Goal: Task Accomplishment & Management: Use online tool/utility

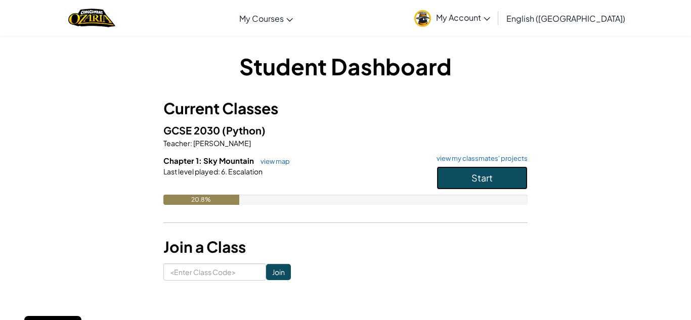
click at [461, 176] on button "Start" at bounding box center [482, 178] width 91 height 23
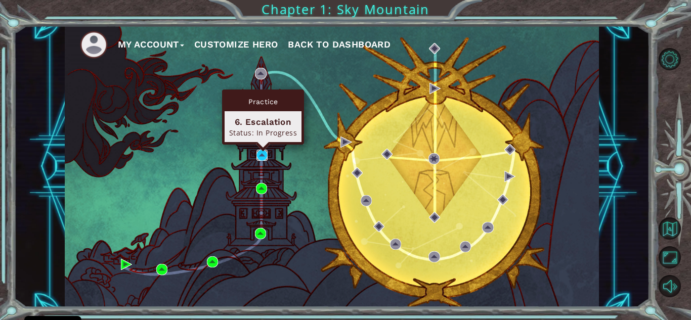
click at [263, 159] on img at bounding box center [262, 155] width 11 height 11
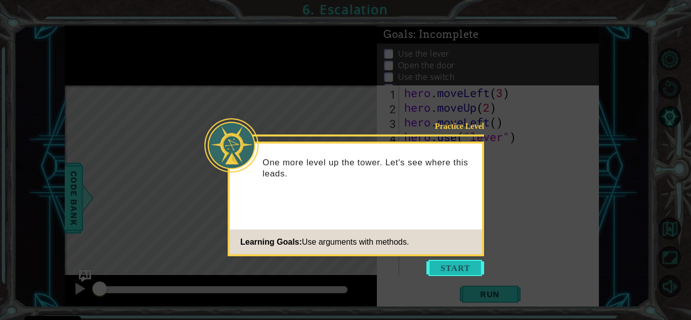
click at [445, 269] on button "Start" at bounding box center [456, 268] width 58 height 16
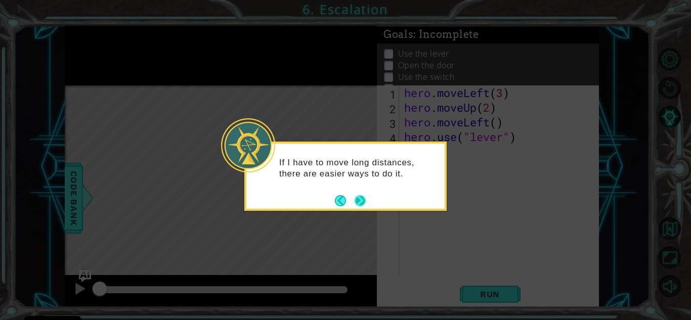
click at [361, 201] on button "Next" at bounding box center [360, 201] width 18 height 18
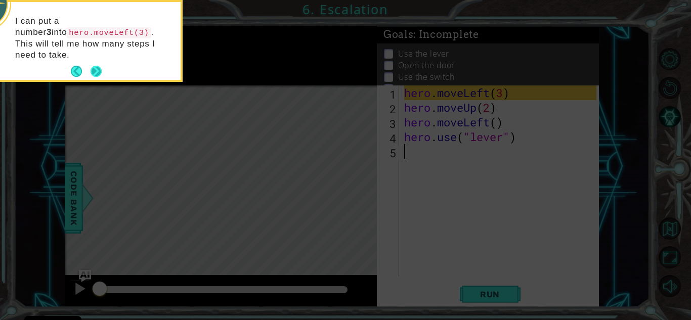
click at [96, 64] on button "Next" at bounding box center [96, 71] width 19 height 19
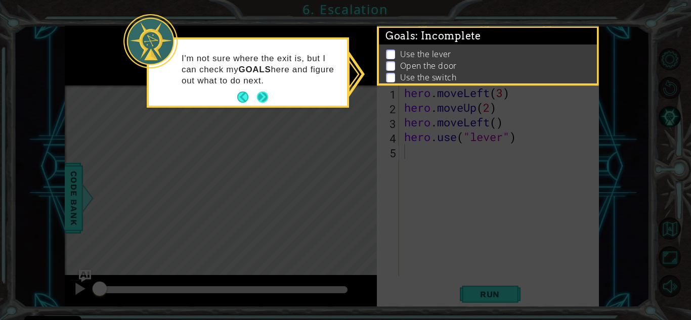
click at [266, 94] on button "Next" at bounding box center [263, 98] width 18 height 18
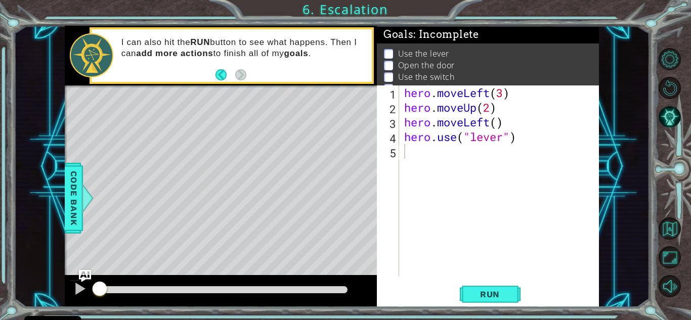
drag, startPoint x: 470, startPoint y: 69, endPoint x: 469, endPoint y: 46, distance: 22.8
click at [469, 46] on div "Use the lever Open the door Use the switch Get to the exit" at bounding box center [488, 72] width 222 height 56
drag, startPoint x: 470, startPoint y: 76, endPoint x: 471, endPoint y: 48, distance: 28.4
click at [471, 48] on ul "Use the lever Open the door Use the switch Get to the exit" at bounding box center [488, 71] width 213 height 47
click at [424, 151] on div "hero . moveLeft ( 3 ) hero . moveUp ( 2 ) hero . moveLeft ( ) hero . use ( "lev…" at bounding box center [501, 196] width 199 height 220
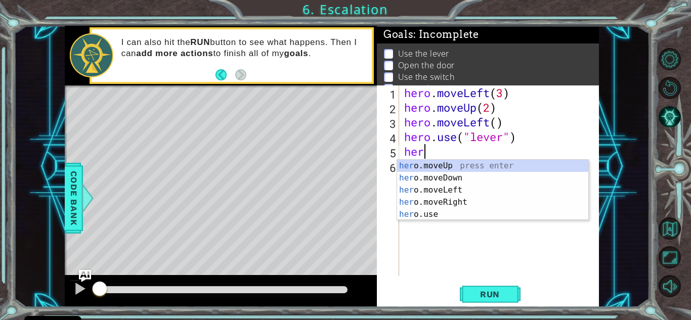
scroll to position [0, 1]
click at [446, 188] on div "hero .moveUp press enter hero .moveDown press enter hero .moveLeft press enter …" at bounding box center [492, 202] width 191 height 85
type textarea "hero.moveLeft(1)"
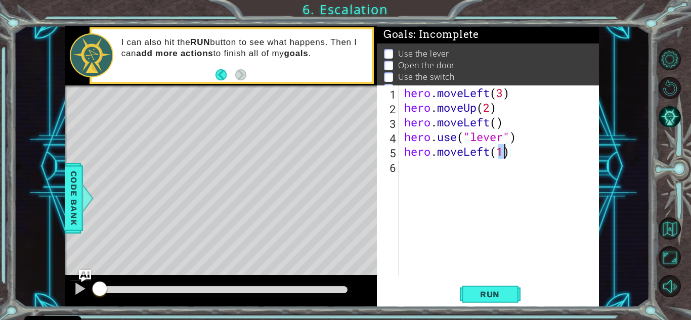
click at [413, 175] on div "hero . moveLeft ( 3 ) hero . moveUp ( 2 ) hero . moveLeft ( ) hero . use ( "lev…" at bounding box center [501, 196] width 199 height 220
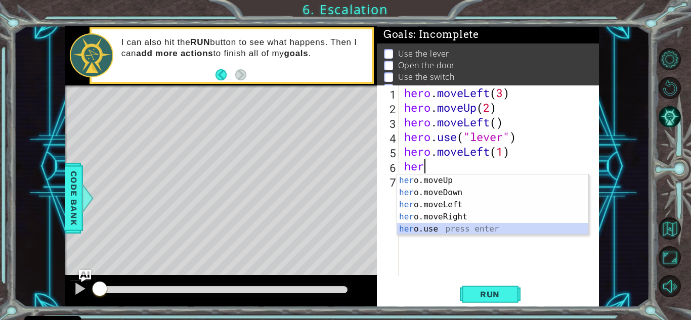
click at [429, 228] on div "her o.moveUp press enter her o.moveDown press enter her o.moveLeft press enter …" at bounding box center [492, 217] width 191 height 85
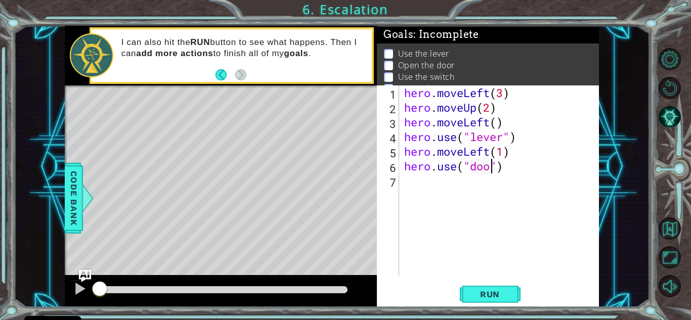
type textarea "hero.use("door")"
click at [411, 185] on div "hero . moveLeft ( 3 ) hero . moveUp ( 2 ) hero . moveLeft ( ) hero . use ( "lev…" at bounding box center [501, 196] width 199 height 220
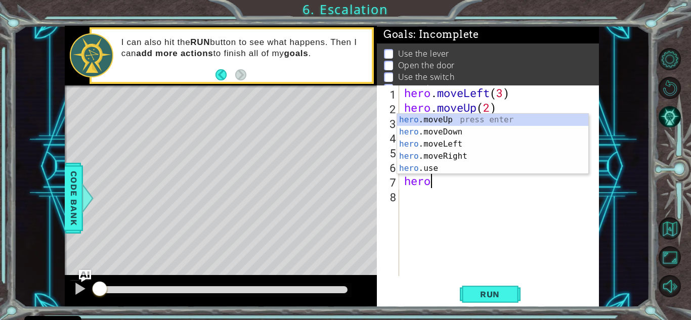
scroll to position [0, 1]
click at [451, 123] on div "hero .moveUp press enter hero .moveDown press enter hero .moveLeft press enter …" at bounding box center [492, 156] width 191 height 85
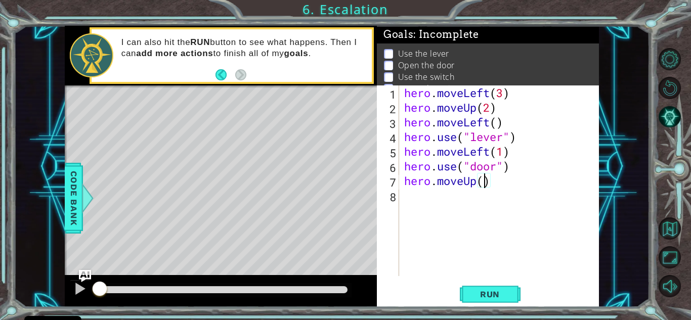
type textarea "hero.moveUp(2)"
click at [406, 193] on div "hero . moveLeft ( 3 ) hero . moveUp ( 2 ) hero . moveLeft ( ) hero . use ( "lev…" at bounding box center [501, 196] width 199 height 220
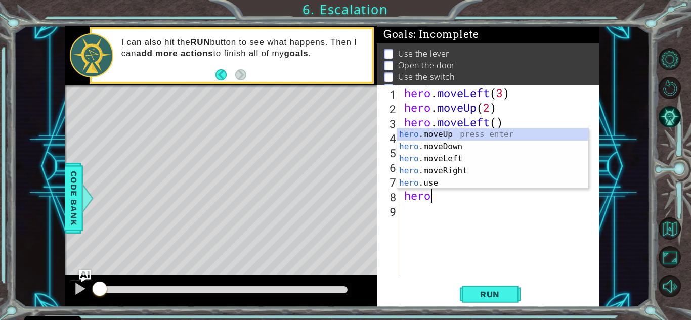
scroll to position [0, 1]
click at [455, 169] on div "hero .moveUp press enter hero .moveDown press enter hero .moveLeft press enter …" at bounding box center [492, 171] width 191 height 85
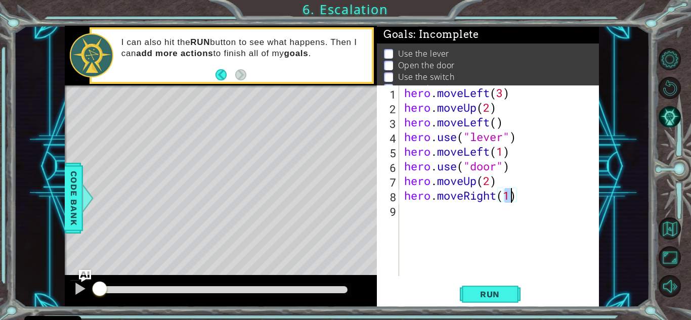
type textarea "hero.moveRight(2)"
click at [419, 212] on div "hero . moveLeft ( 3 ) hero . moveUp ( 2 ) hero . moveLeft ( ) hero . use ( "lev…" at bounding box center [501, 196] width 199 height 220
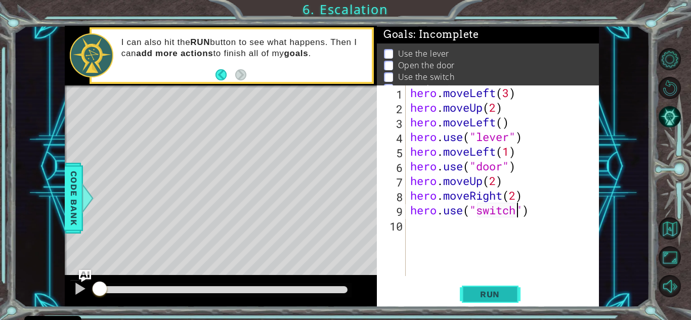
type textarea "hero.use("switch")"
click at [497, 300] on button "Run" at bounding box center [490, 294] width 61 height 22
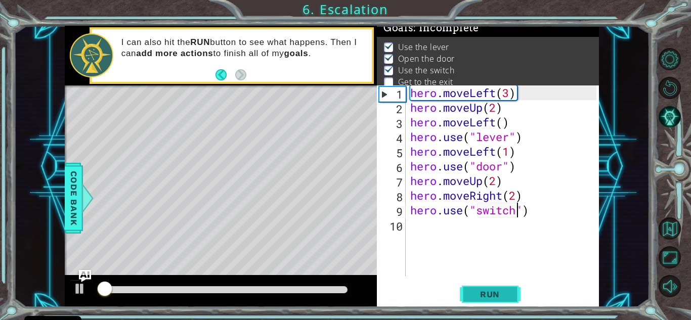
scroll to position [7, 0]
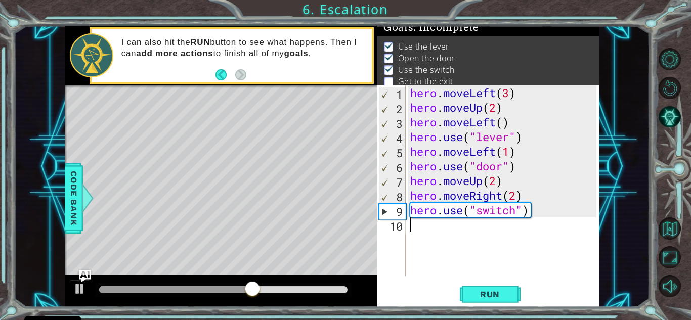
click at [413, 231] on div "hero . moveLeft ( 3 ) hero . moveUp ( 2 ) hero . moveLeft ( ) hero . use ( "lev…" at bounding box center [504, 196] width 193 height 220
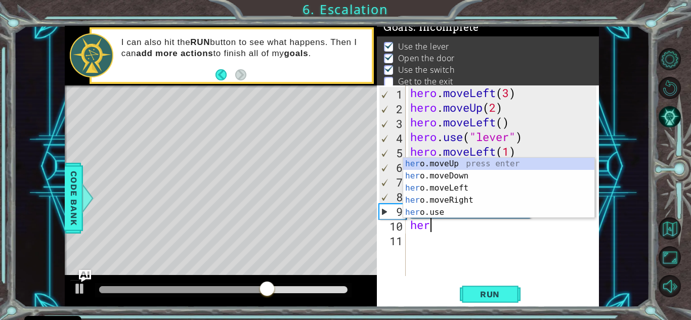
type textarea "hero"
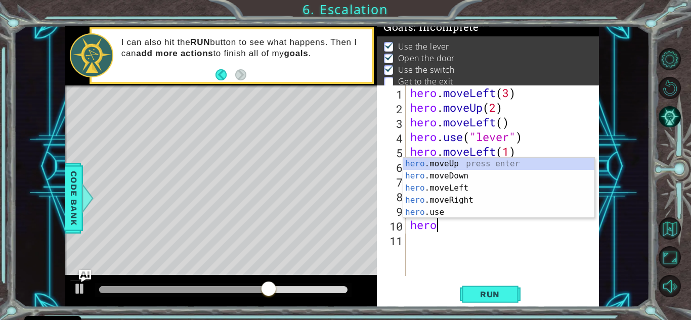
scroll to position [0, 1]
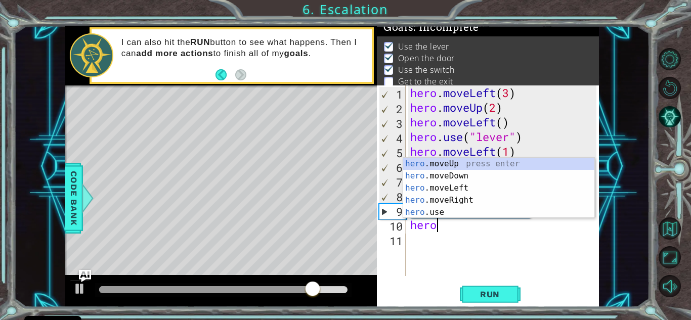
click at [461, 236] on div "hero . moveLeft ( 3 ) hero . moveUp ( 2 ) hero . moveLeft ( ) hero . use ( "lev…" at bounding box center [504, 196] width 193 height 220
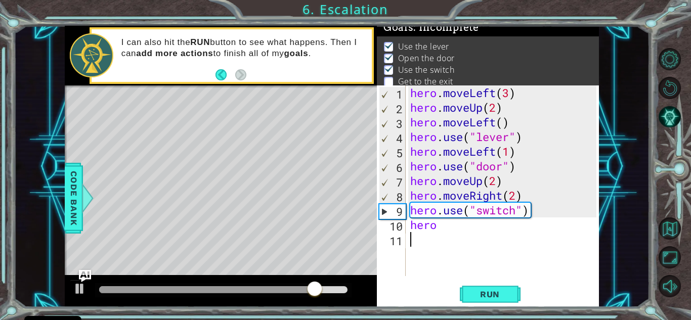
scroll to position [0, 0]
click at [448, 230] on div "hero . moveLeft ( 3 ) hero . moveUp ( 2 ) hero . moveLeft ( ) hero . use ( "lev…" at bounding box center [504, 196] width 193 height 220
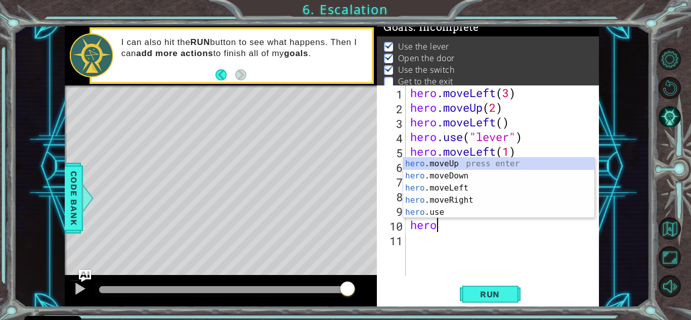
scroll to position [0, 1]
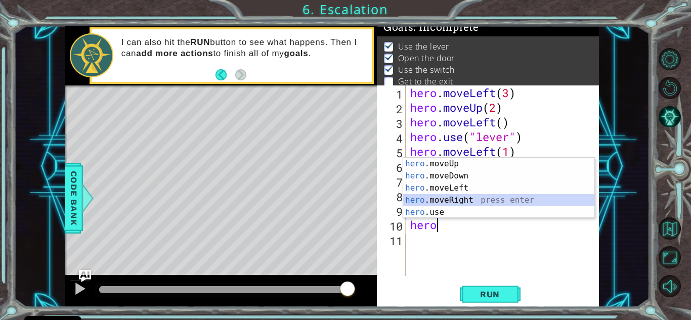
click at [429, 198] on div "hero .moveUp press enter hero .moveDown press enter hero .moveLeft press enter …" at bounding box center [498, 200] width 191 height 85
type textarea "hero.moveRight(1)"
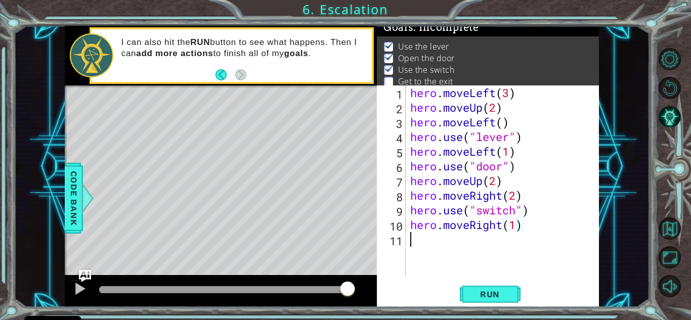
click at [414, 241] on div "hero . moveLeft ( 3 ) hero . moveUp ( 2 ) hero . moveLeft ( ) hero . use ( "lev…" at bounding box center [504, 196] width 193 height 220
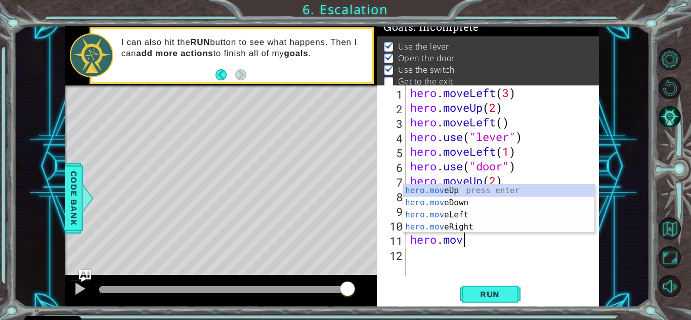
scroll to position [0, 2]
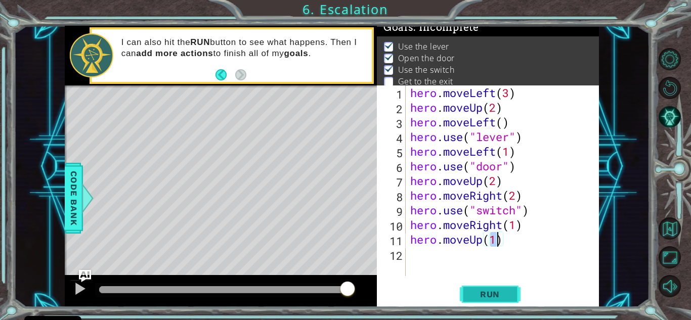
type textarea "hero.moveUp(1)"
click at [483, 288] on button "Run" at bounding box center [490, 294] width 61 height 22
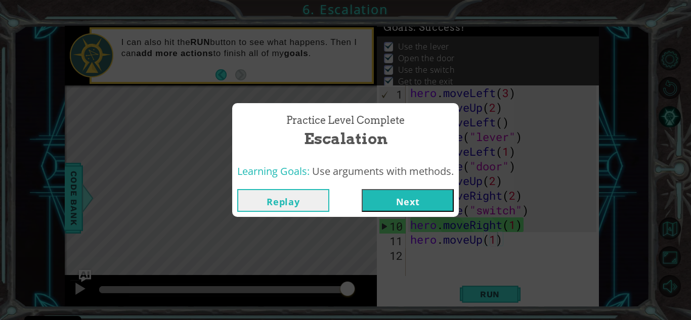
click at [421, 198] on button "Next" at bounding box center [408, 200] width 92 height 23
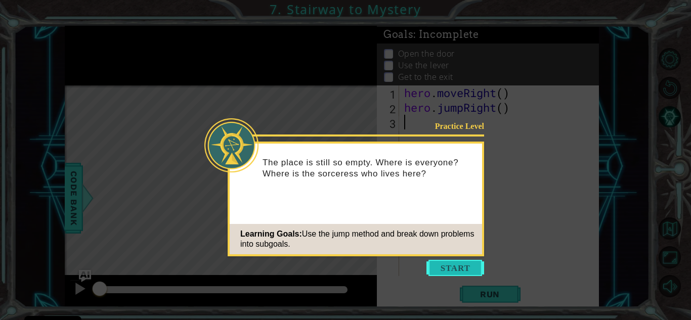
click at [469, 265] on button "Start" at bounding box center [456, 268] width 58 height 16
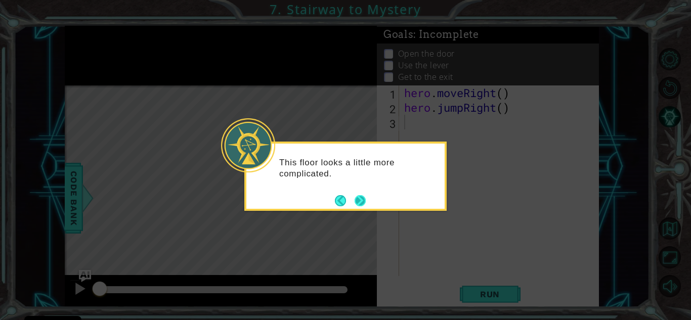
click at [362, 200] on button "Next" at bounding box center [360, 201] width 16 height 16
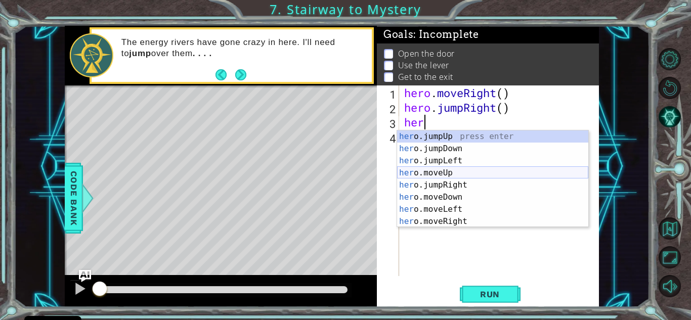
click at [423, 173] on div "her o.jumpUp press enter her o.jumpDown press enter her o.jumpLeft press enter …" at bounding box center [492, 191] width 191 height 121
type textarea "hero.moveUp(1)"
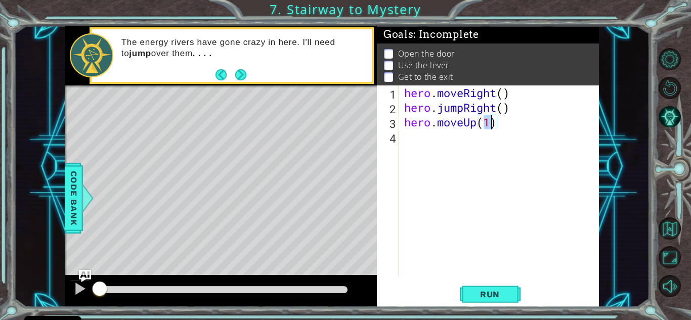
click at [417, 142] on div "hero . moveRight ( ) hero . jumpRight ( ) hero . moveUp ( 1 )" at bounding box center [501, 196] width 199 height 220
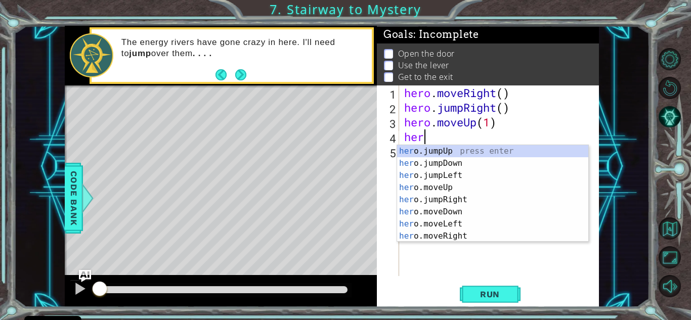
scroll to position [0, 1]
click at [457, 233] on div "hero .jumpUp press enter hero .jumpDown press enter hero .jumpLeft press enter …" at bounding box center [492, 205] width 191 height 121
type textarea "hero.moveRight(1)"
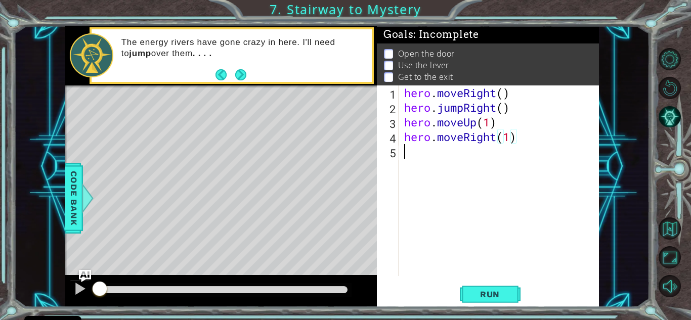
click at [411, 155] on div "hero . moveRight ( ) hero . jumpRight ( ) hero . moveUp ( 1 ) hero . moveRight …" at bounding box center [501, 196] width 199 height 220
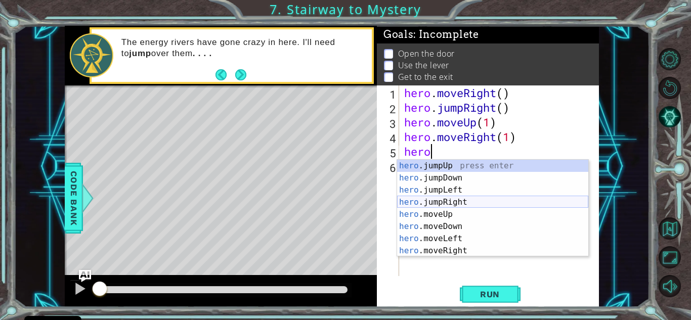
scroll to position [0, 1]
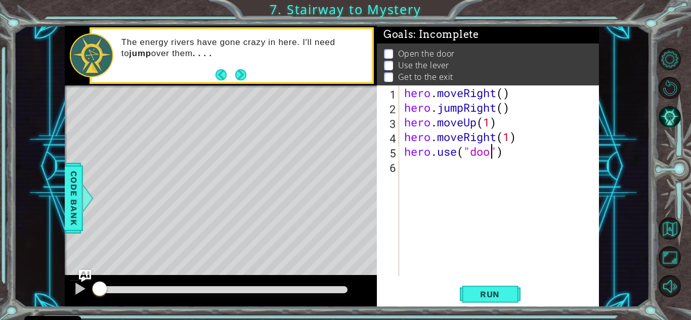
type textarea "hero.use("door")"
click at [412, 171] on div "hero . moveRight ( ) hero . jumpRight ( ) hero . moveUp ( 1 ) hero . moveRight …" at bounding box center [501, 196] width 199 height 220
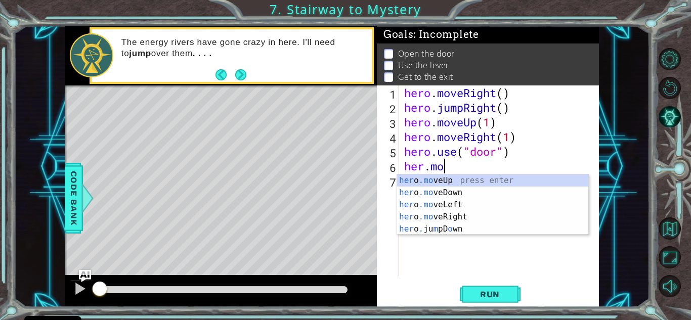
scroll to position [0, 2]
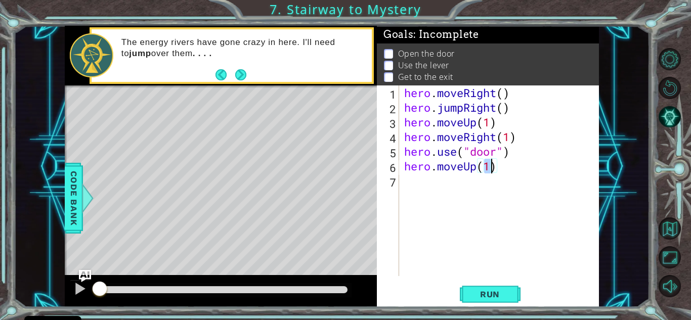
type textarea "hero.moveUp(2)"
click at [411, 189] on div "hero . moveRight ( ) hero . jumpRight ( ) hero . moveUp ( 1 ) hero . moveRight …" at bounding box center [501, 196] width 199 height 220
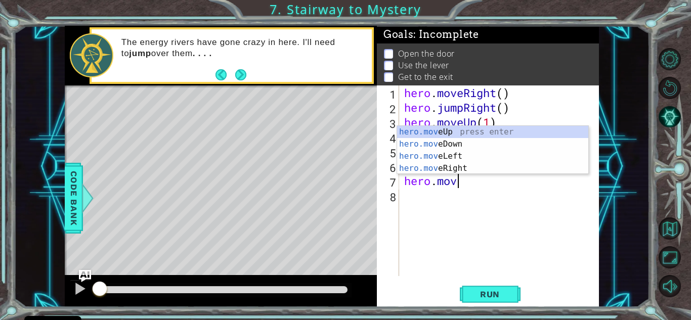
scroll to position [0, 2]
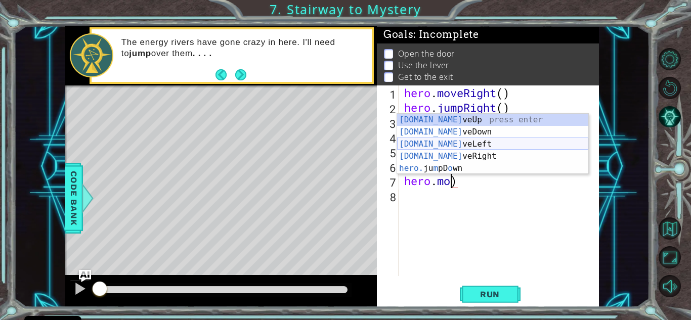
click at [442, 144] on div "[DOMAIN_NAME] veUp press enter [DOMAIN_NAME] veDown press enter [DOMAIN_NAME] v…" at bounding box center [492, 156] width 191 height 85
type textarea "hero.moveLeft(1)"
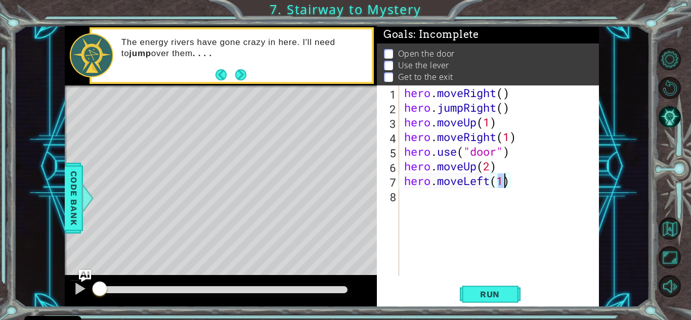
click at [427, 209] on div "hero . moveRight ( ) hero . jumpRight ( ) hero . moveUp ( 1 ) hero . moveRight …" at bounding box center [501, 196] width 199 height 220
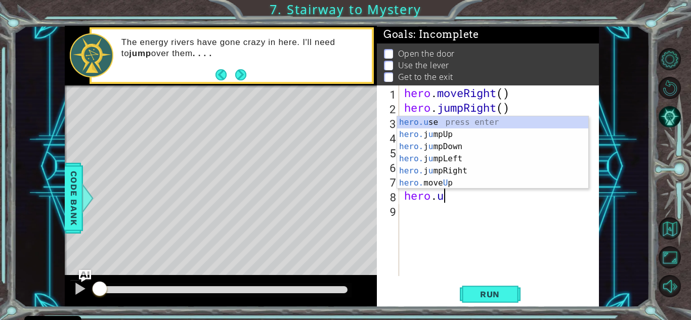
scroll to position [0, 2]
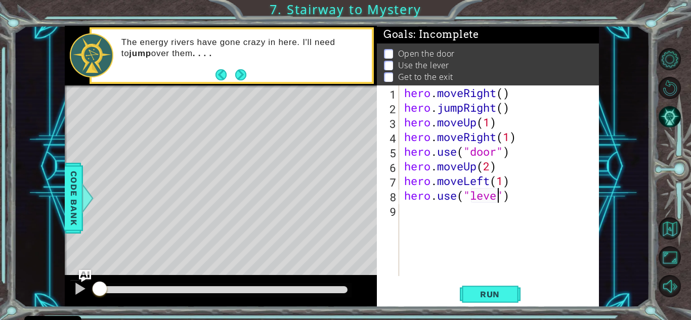
type textarea "hero.use("lever")"
click at [415, 210] on div "hero . moveRight ( ) hero . jumpRight ( ) hero . moveUp ( 1 ) hero . moveRight …" at bounding box center [501, 196] width 199 height 220
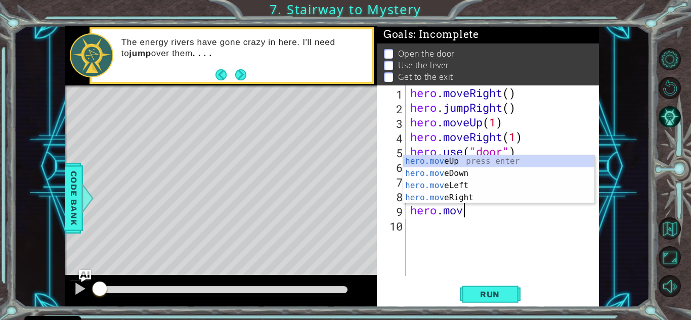
scroll to position [0, 2]
click at [453, 185] on div "hero.move Up press enter hero.move Down press enter hero.move Left press enter …" at bounding box center [498, 191] width 191 height 73
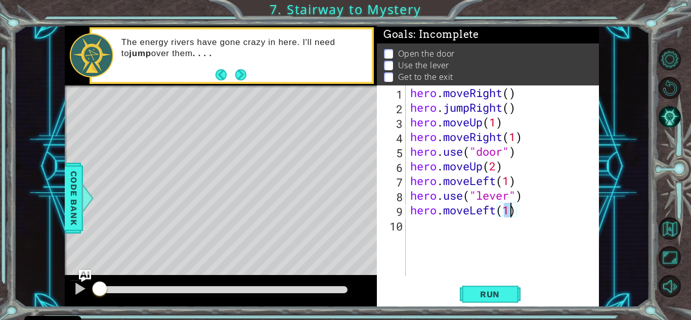
type textarea "hero.moveLeft(2)"
click at [414, 227] on div "hero . moveRight ( ) hero . jumpRight ( ) hero . moveUp ( 1 ) hero . moveRight …" at bounding box center [504, 196] width 193 height 220
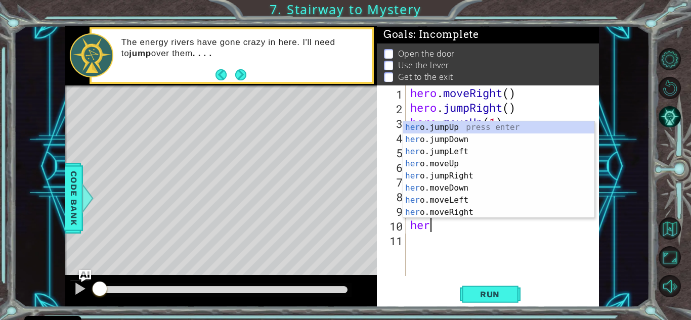
type textarea "hero"
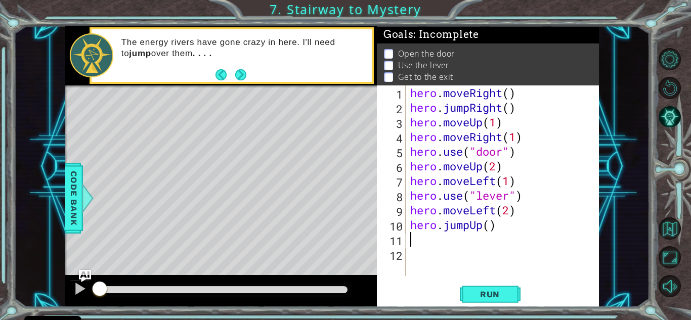
click at [490, 224] on div "hero . moveRight ( ) hero . jumpRight ( ) hero . moveUp ( 1 ) hero . moveRight …" at bounding box center [504, 196] width 193 height 220
type textarea "hero.jumpUp(1)"
click at [444, 244] on div "hero . moveRight ( ) hero . jumpRight ( ) hero . moveUp ( 1 ) hero . moveRight …" at bounding box center [504, 196] width 193 height 220
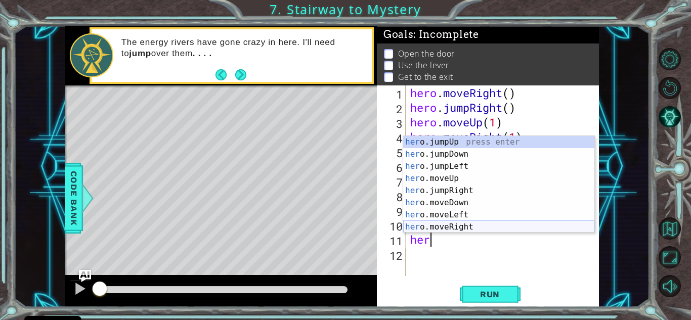
click at [456, 224] on div "her o.jumpUp press enter her o.jumpDown press enter her o.jumpLeft press enter …" at bounding box center [498, 196] width 191 height 121
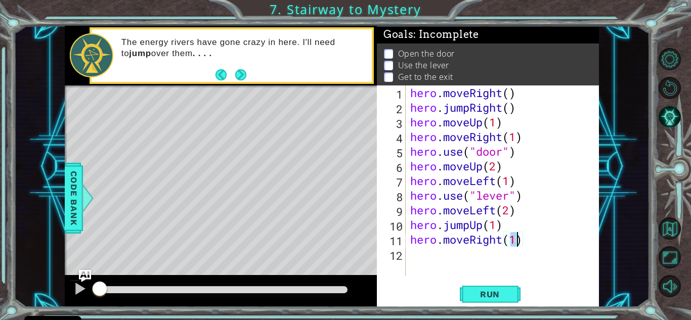
type textarea "hero.moveRight(2)"
click at [504, 301] on button "Run" at bounding box center [490, 294] width 61 height 22
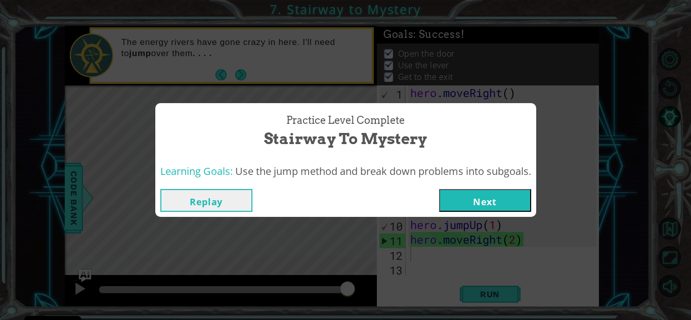
click at [498, 195] on button "Next" at bounding box center [485, 200] width 92 height 23
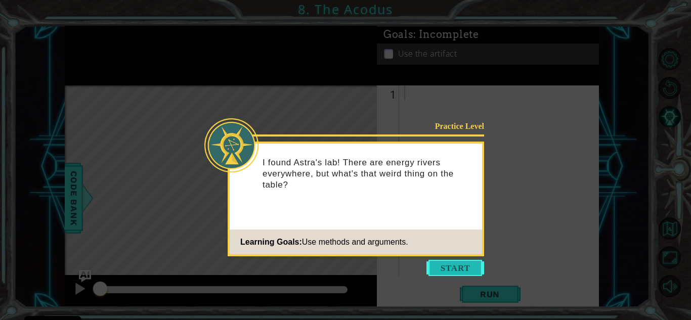
click at [442, 264] on button "Start" at bounding box center [456, 268] width 58 height 16
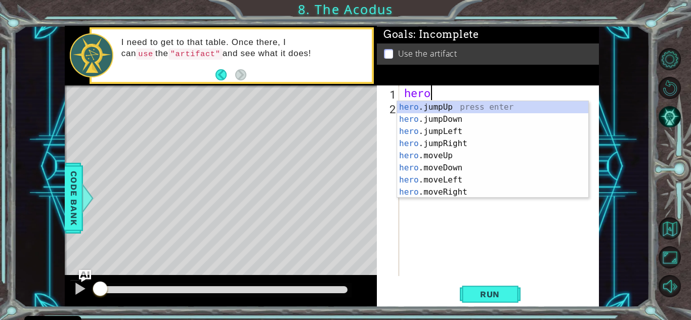
scroll to position [0, 1]
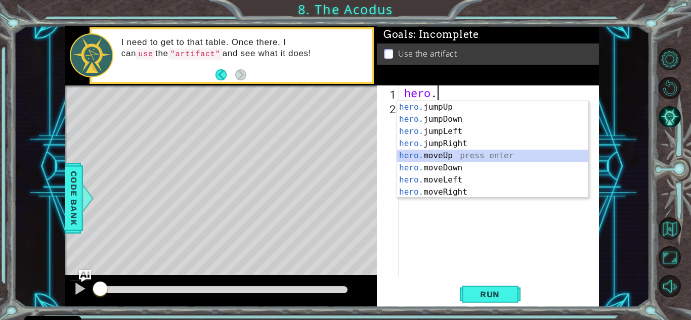
click at [441, 156] on div "hero. jumpUp press enter hero. jumpDown press enter hero. jumpLeft press enter …" at bounding box center [492, 161] width 191 height 121
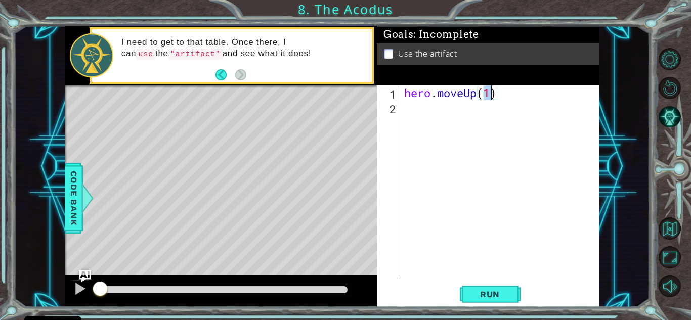
type textarea "hero.moveUp(2)"
click at [429, 122] on div "hero . moveUp ( 2 )" at bounding box center [501, 196] width 199 height 220
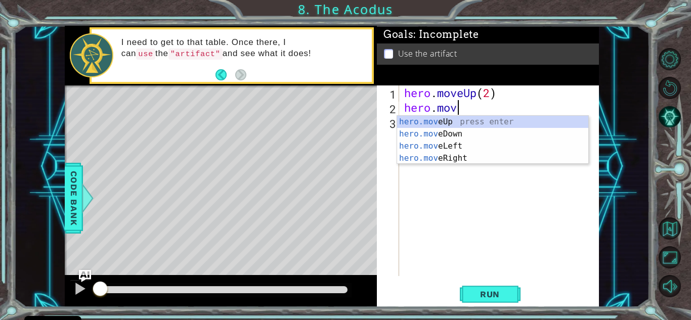
scroll to position [0, 2]
click at [451, 144] on div "hero.move Up press enter hero.move Down press enter hero.move Left press enter …" at bounding box center [492, 152] width 191 height 73
type textarea "hero.moveLeft(1)"
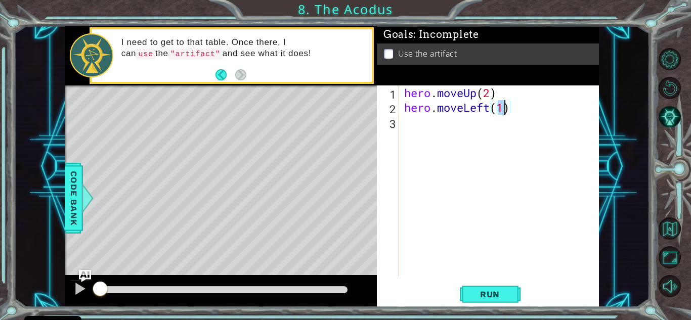
click at [393, 120] on div "3" at bounding box center [389, 123] width 20 height 15
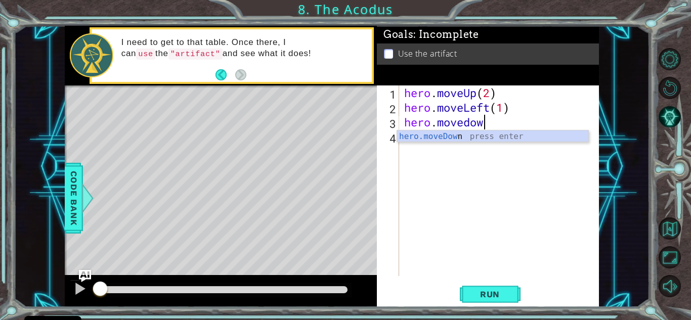
scroll to position [0, 3]
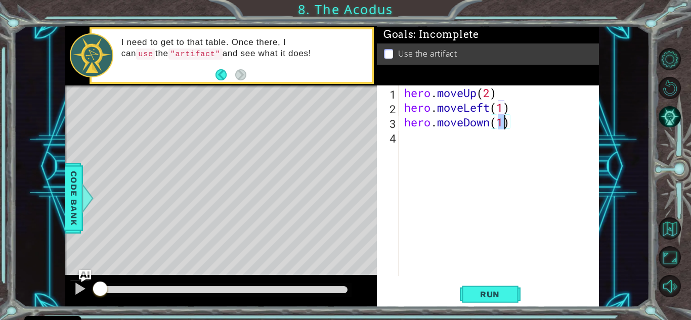
type textarea "hero.moveDown(2)"
click at [403, 136] on div "hero . moveUp ( 2 ) hero . moveLeft ( 1 ) hero . moveDown ( 2 )" at bounding box center [501, 196] width 199 height 220
click at [417, 141] on div "hero . moveUp ( 2 ) hero . moveLeft ( 1 ) hero . moveDown ( 2 ) heero . jump" at bounding box center [501, 196] width 199 height 220
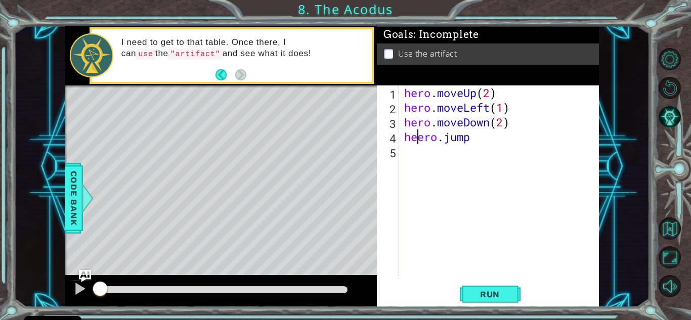
scroll to position [0, 2]
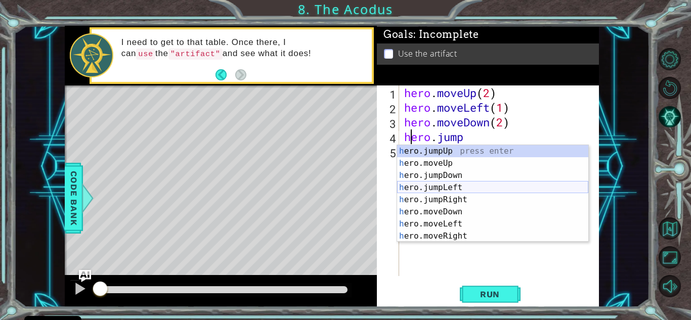
click at [466, 188] on div "h ero.jumpUp press enter h ero.moveUp press enter h ero.jumpDown press enter h …" at bounding box center [492, 205] width 191 height 121
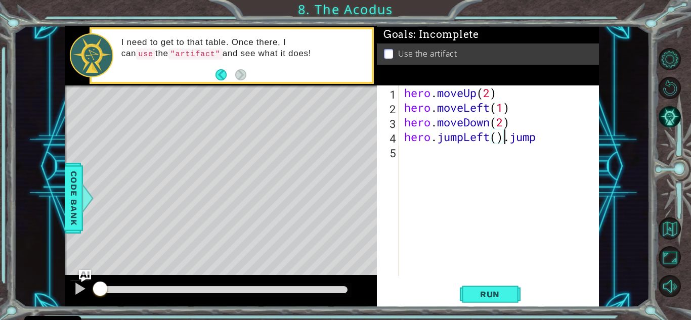
click at [543, 139] on div "hero . moveUp ( 2 ) hero . moveLeft ( 1 ) hero . moveDown ( 2 ) hero . jumpLeft…" at bounding box center [501, 196] width 199 height 220
click at [499, 135] on div "hero . moveUp ( 2 ) hero . moveLeft ( 1 ) hero . moveDown ( 2 ) hero . jumpLeft…" at bounding box center [501, 196] width 199 height 220
type textarea "hero.jumpLeft(1)"
click at [421, 156] on div "hero . moveUp ( 2 ) hero . moveLeft ( 1 ) hero . moveDown ( 2 ) hero . jumpLeft…" at bounding box center [501, 196] width 199 height 220
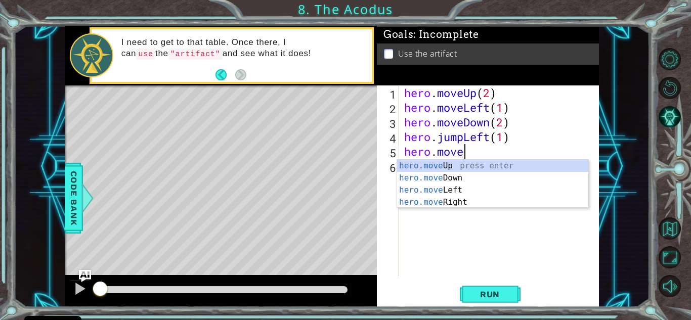
scroll to position [0, 3]
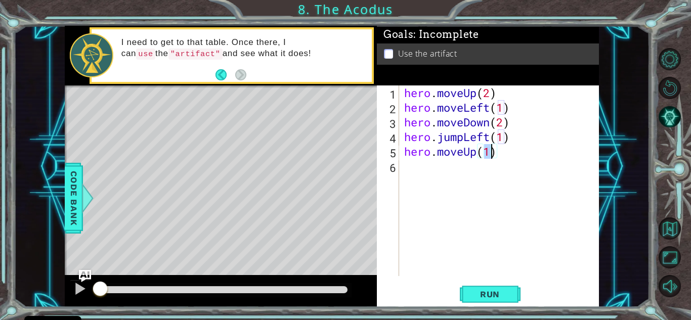
type textarea "hero.moveUp(2)"
click at [420, 167] on div "hero . moveUp ( 2 ) hero . moveLeft ( 1 ) hero . moveDown ( 2 ) hero . jumpLeft…" at bounding box center [501, 196] width 199 height 220
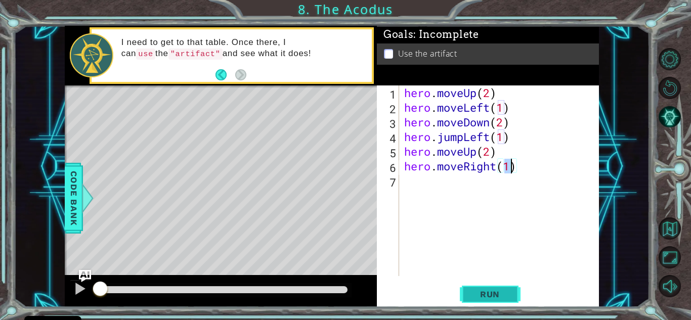
type textarea "hero.moveRight(1)"
click at [468, 288] on button "Run" at bounding box center [490, 294] width 61 height 22
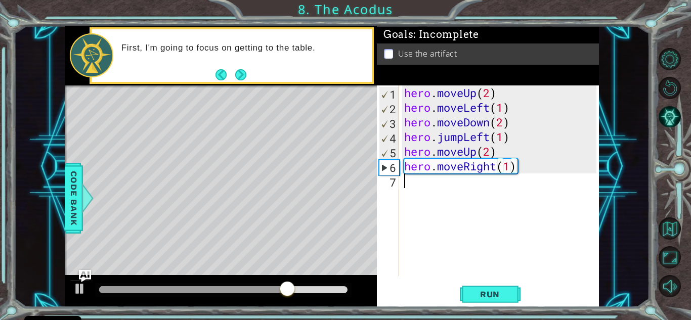
click at [426, 192] on div "hero . moveUp ( 2 ) hero . moveLeft ( 1 ) hero . moveDown ( 2 ) hero . jumpLeft…" at bounding box center [501, 196] width 199 height 220
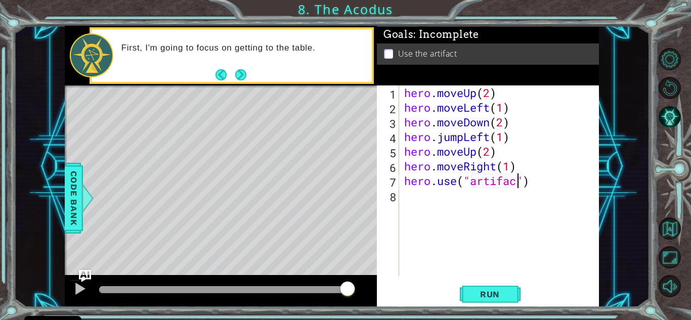
scroll to position [0, 5]
type textarea "hero.use("artifact")"
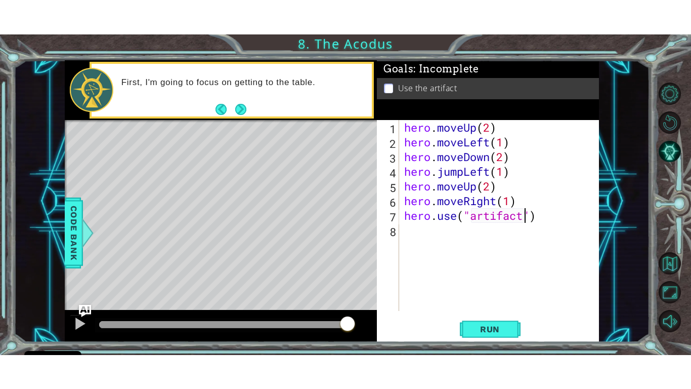
scroll to position [0, 0]
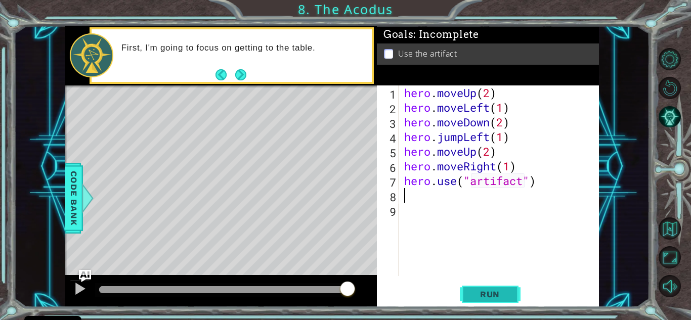
click at [477, 297] on span "Run" at bounding box center [490, 295] width 40 height 10
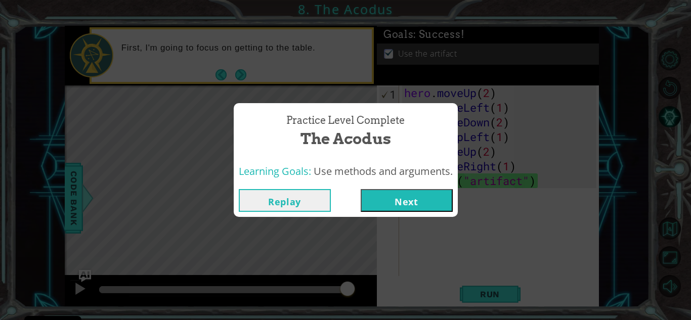
click at [430, 208] on button "Next" at bounding box center [407, 200] width 92 height 23
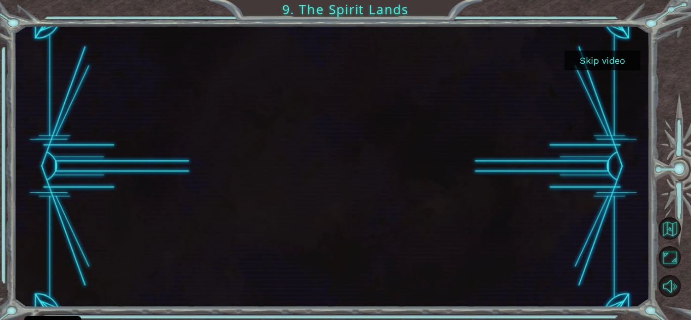
click at [691, 166] on div at bounding box center [676, 173] width 31 height 84
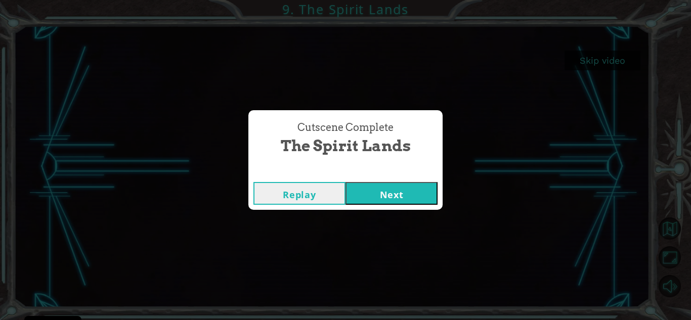
click at [416, 189] on button "Next" at bounding box center [392, 193] width 92 height 23
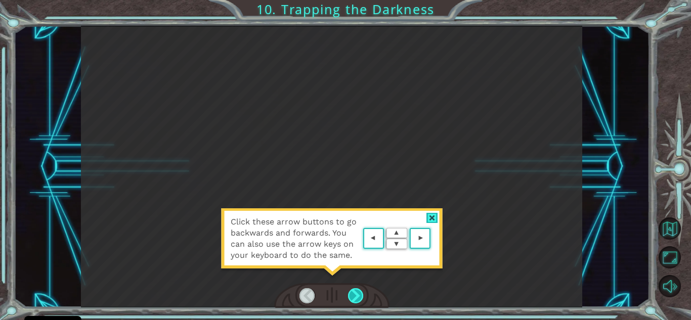
click at [358, 294] on div at bounding box center [356, 295] width 16 height 15
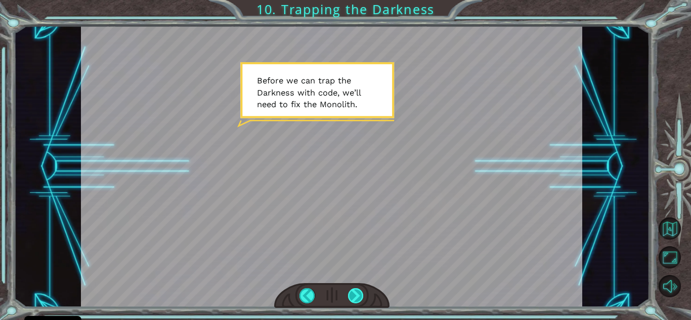
click at [357, 294] on div at bounding box center [356, 295] width 16 height 15
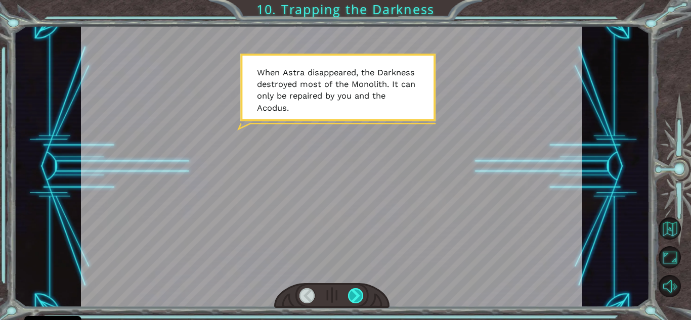
click at [357, 294] on div at bounding box center [356, 295] width 16 height 15
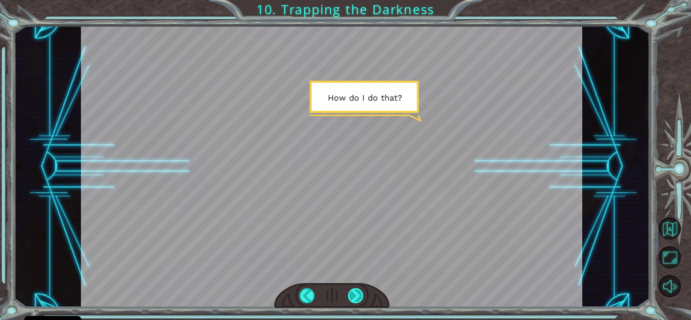
click at [357, 294] on div at bounding box center [356, 295] width 16 height 15
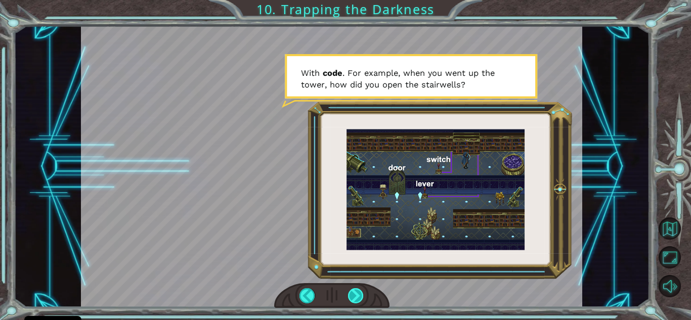
click at [357, 294] on div at bounding box center [356, 295] width 16 height 15
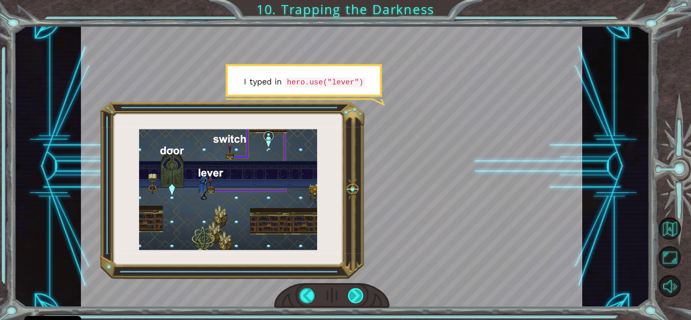
click at [357, 294] on div at bounding box center [356, 295] width 16 height 15
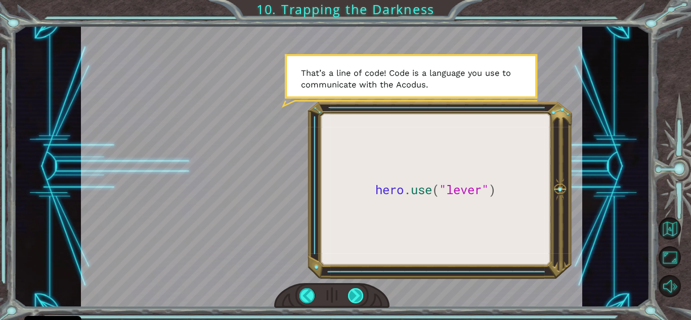
click at [357, 294] on div at bounding box center [356, 295] width 16 height 15
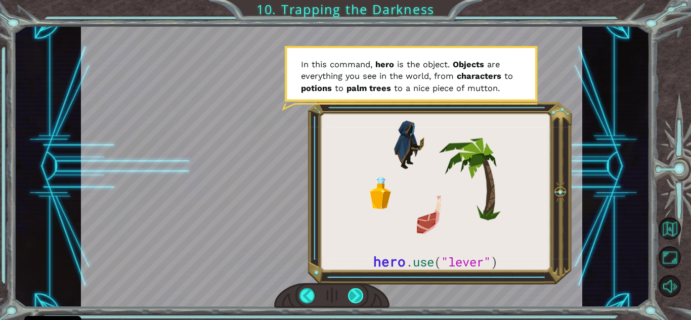
click at [357, 294] on div at bounding box center [356, 295] width 16 height 15
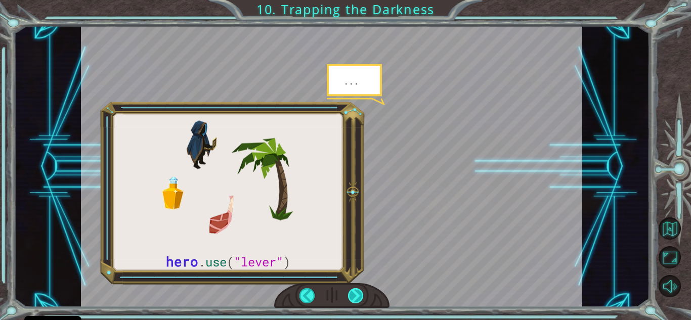
click at [357, 294] on div at bounding box center [356, 295] width 16 height 15
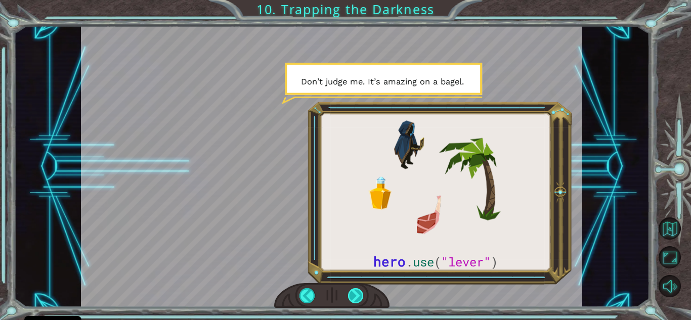
click at [357, 294] on div at bounding box center [356, 295] width 16 height 15
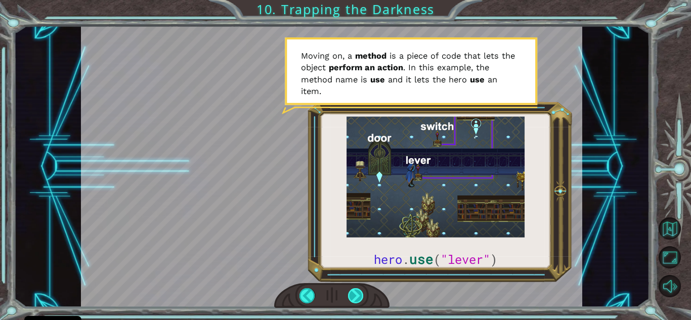
click at [353, 293] on div at bounding box center [356, 295] width 16 height 15
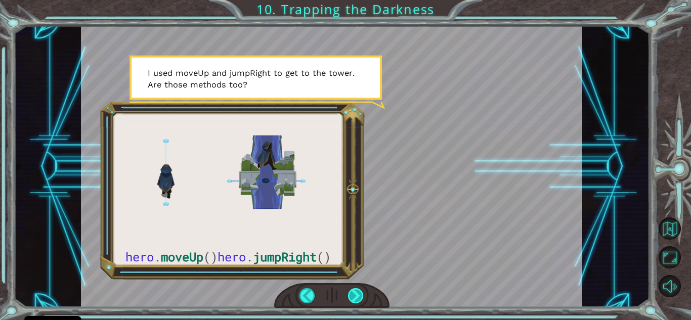
click at [357, 294] on div at bounding box center [356, 295] width 16 height 15
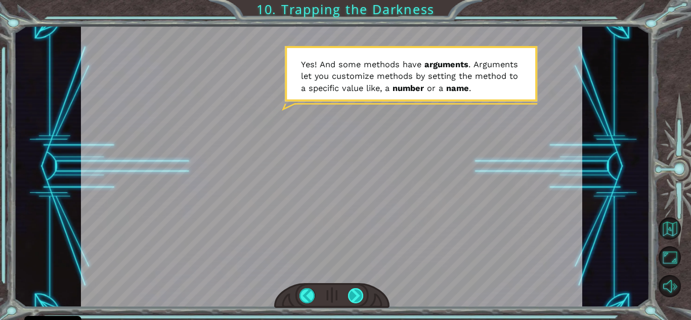
click at [357, 291] on div at bounding box center [356, 295] width 16 height 15
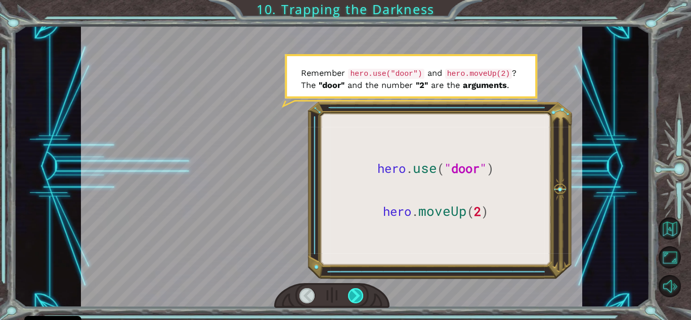
click at [357, 291] on div at bounding box center [356, 295] width 16 height 15
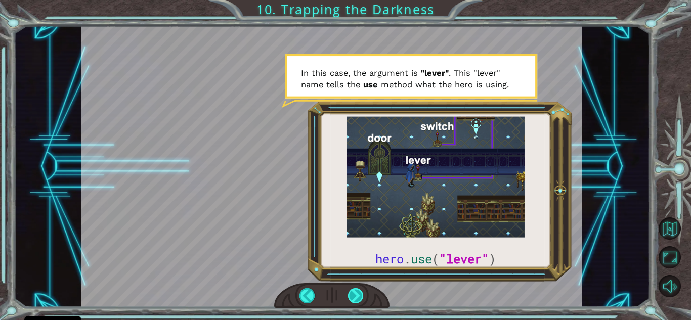
click at [357, 291] on div at bounding box center [356, 295] width 16 height 15
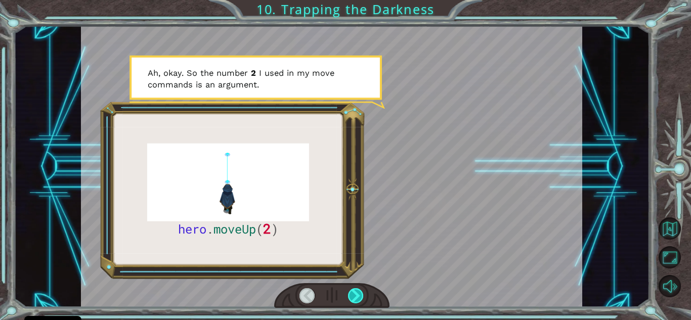
click at [357, 291] on div at bounding box center [356, 295] width 16 height 15
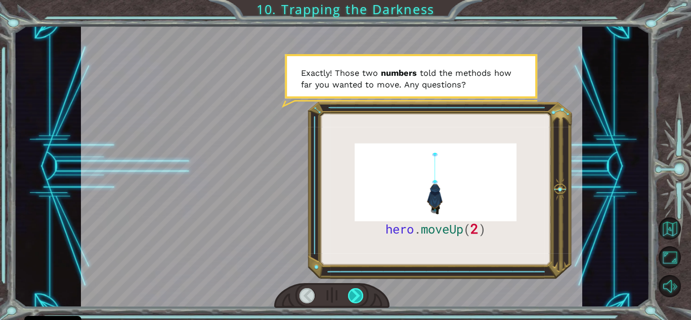
click at [357, 291] on div at bounding box center [356, 295] width 16 height 15
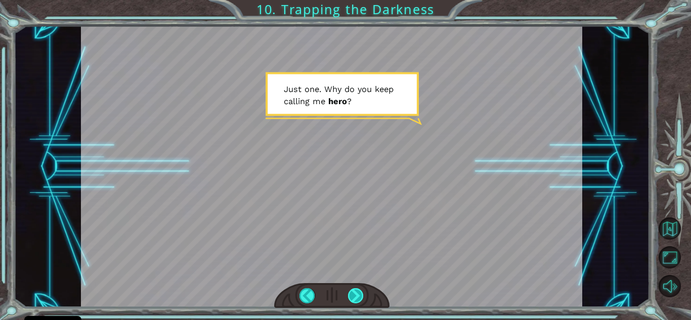
click at [357, 291] on div at bounding box center [356, 295] width 16 height 15
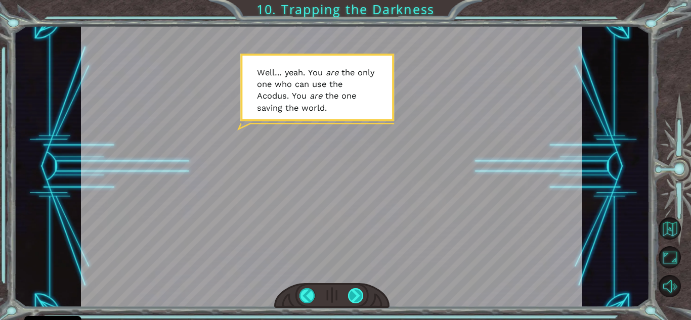
click at [357, 291] on div at bounding box center [356, 295] width 16 height 15
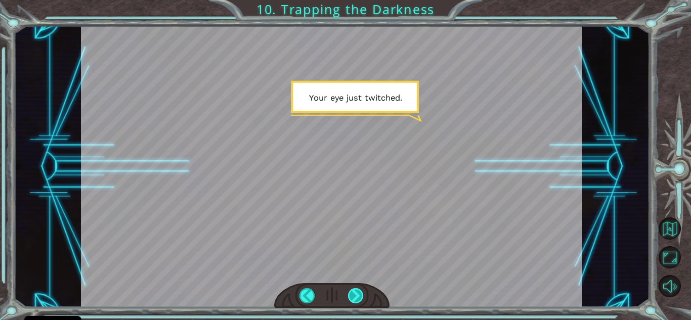
click at [357, 291] on div at bounding box center [356, 295] width 16 height 15
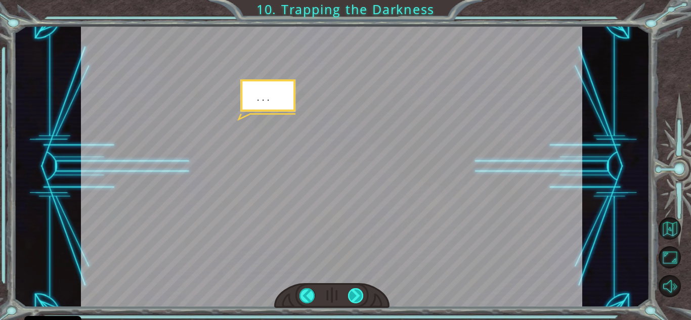
click at [357, 291] on div at bounding box center [356, 295] width 16 height 15
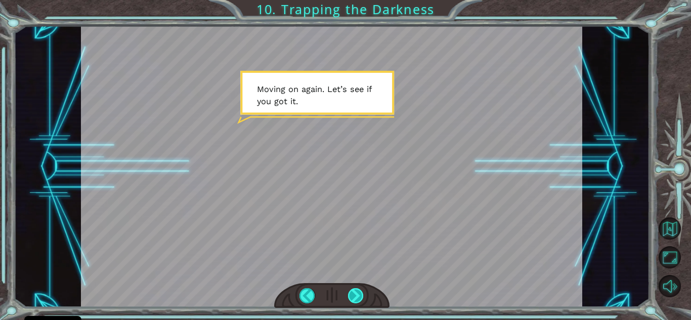
click at [357, 291] on div at bounding box center [356, 295] width 16 height 15
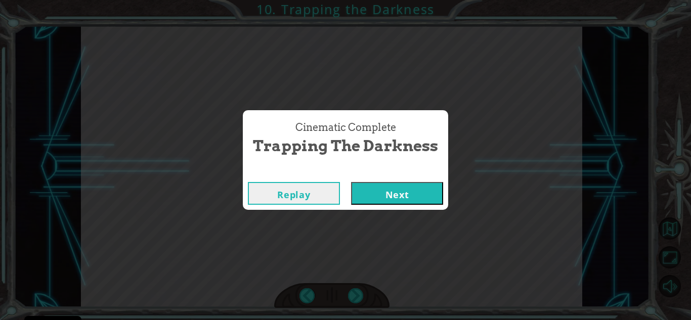
click at [383, 195] on button "Next" at bounding box center [397, 193] width 92 height 23
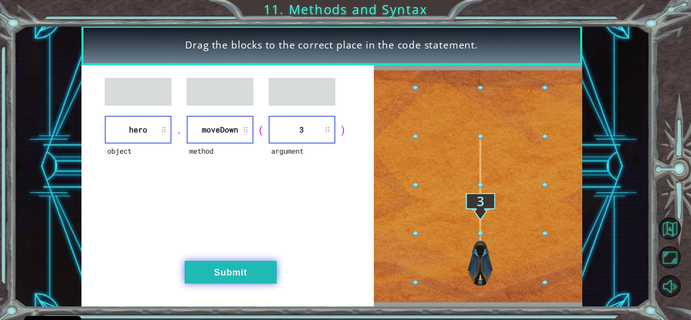
click at [231, 264] on button "Submit" at bounding box center [231, 272] width 92 height 23
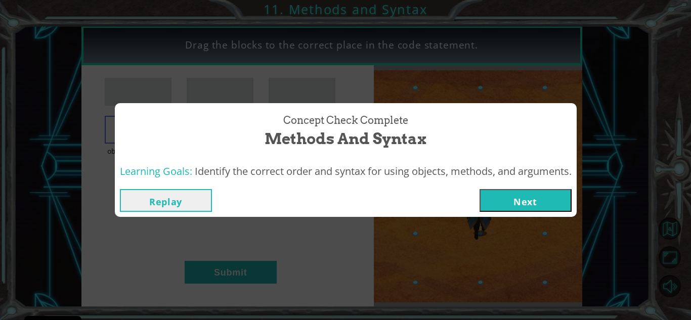
click at [509, 195] on button "Next" at bounding box center [526, 200] width 92 height 23
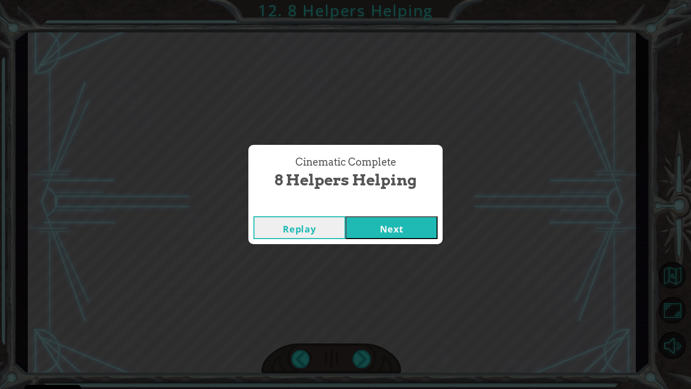
click at [409, 224] on button "Next" at bounding box center [392, 227] width 92 height 23
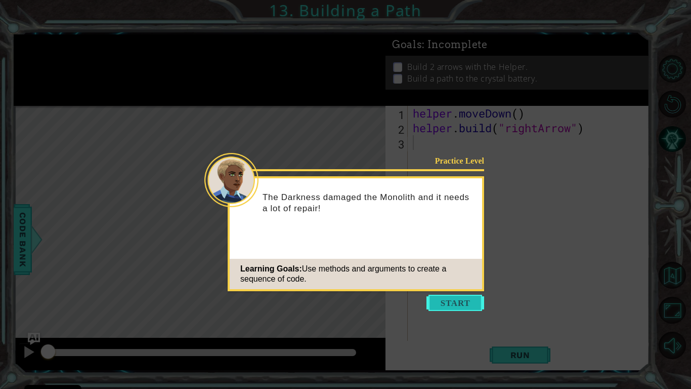
click at [475, 299] on button "Start" at bounding box center [456, 303] width 58 height 16
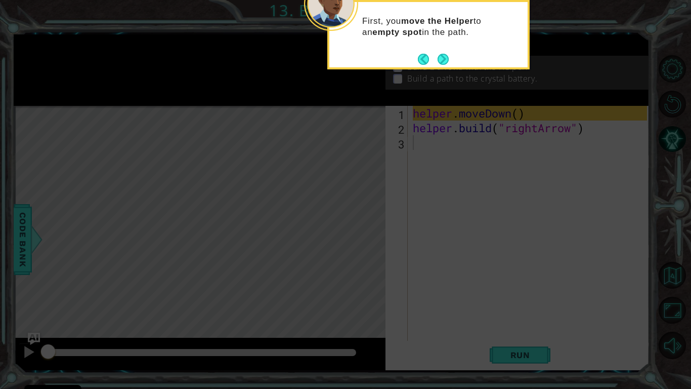
click at [367, 224] on icon at bounding box center [345, 63] width 691 height 652
click at [442, 56] on button "Next" at bounding box center [443, 59] width 11 height 11
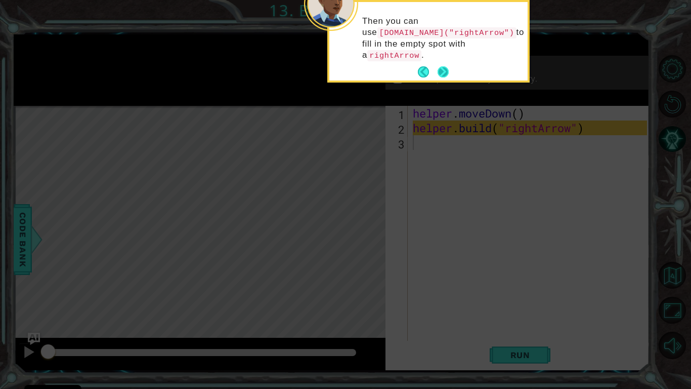
click at [447, 63] on button "Next" at bounding box center [443, 72] width 18 height 18
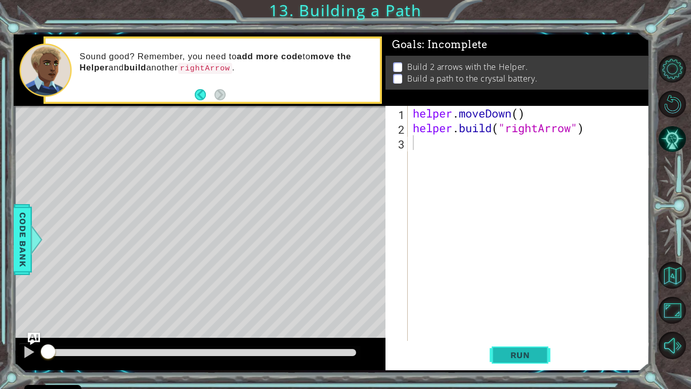
click at [514, 320] on span "Run" at bounding box center [521, 355] width 40 height 10
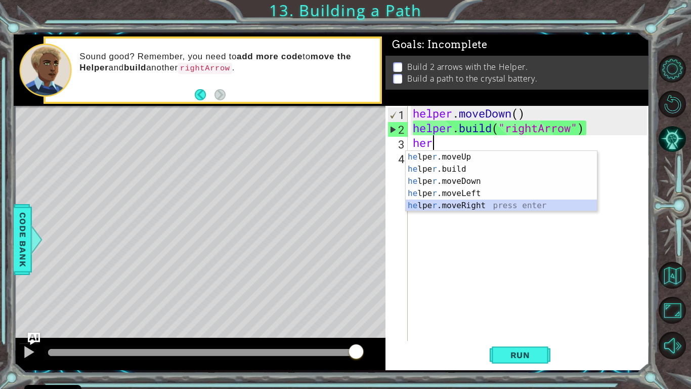
click at [488, 201] on div "he lpe r .moveUp press enter he lpe r .build press enter he lpe r .moveDown pre…" at bounding box center [501, 193] width 191 height 85
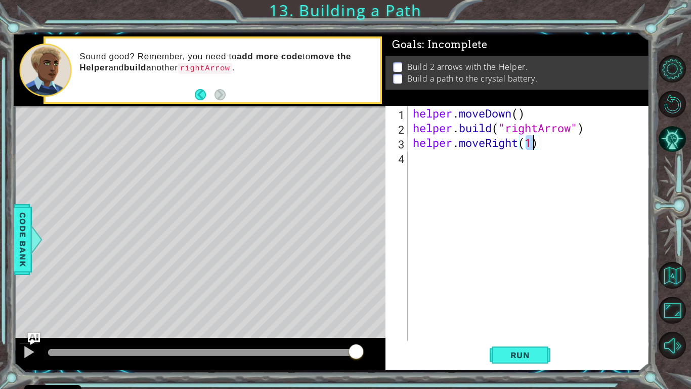
type textarea "helper.moveRight(3)"
click at [508, 320] on button "Run" at bounding box center [520, 355] width 61 height 26
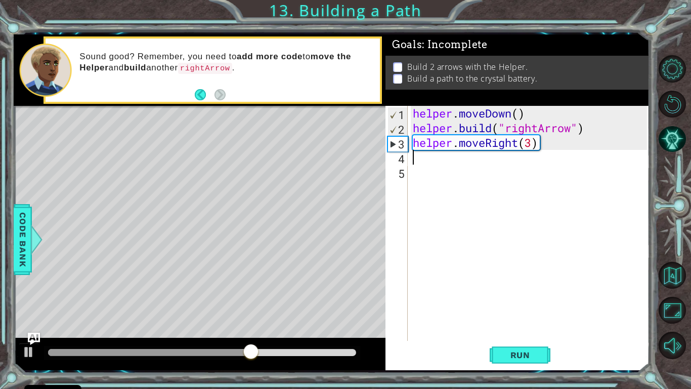
click at [531, 144] on div "helper . moveDown ( ) helper . build ( "rightArrow" ) helper . moveRight ( 3 )" at bounding box center [531, 238] width 241 height 264
click at [492, 320] on button "Run" at bounding box center [520, 355] width 61 height 26
type textarea "helper.moveRight(3)"
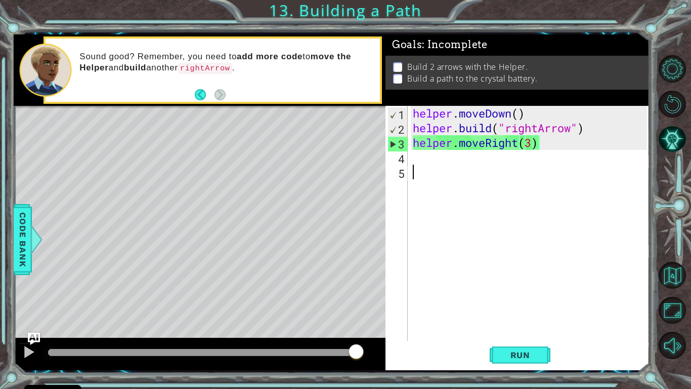
click at [417, 166] on div "helper . moveDown ( ) helper . build ( "rightArrow" ) helper . moveRight ( 3 )" at bounding box center [531, 238] width 241 height 264
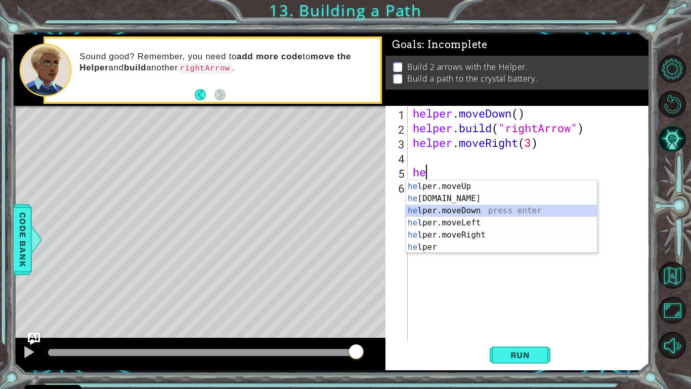
click at [432, 210] on div "he lper.moveUp press enter he [DOMAIN_NAME] press enter he lper.moveDown press …" at bounding box center [501, 228] width 191 height 97
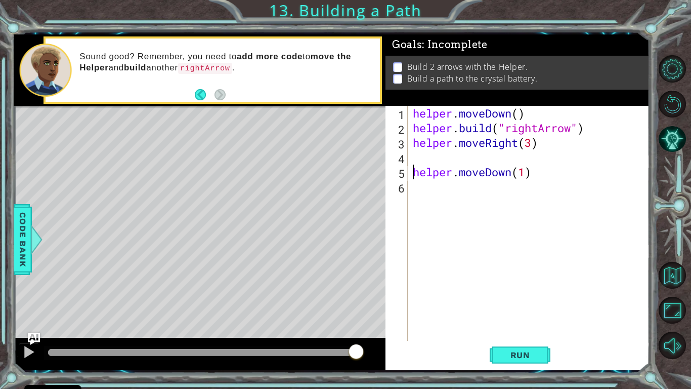
click at [414, 172] on div "helper . moveDown ( ) helper . build ( "rightArrow" ) helper . moveRight ( 3 ) …" at bounding box center [531, 238] width 241 height 264
type textarea "helper.moveDown(1)"
click at [512, 320] on span "Run" at bounding box center [521, 355] width 40 height 10
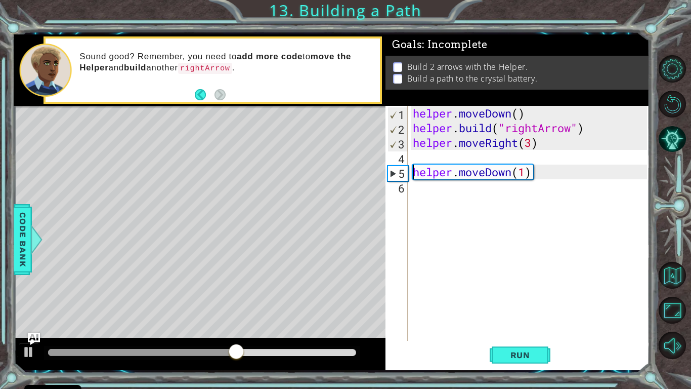
click at [424, 190] on div "helper . moveDown ( ) helper . build ( "rightArrow" ) helper . moveRight ( 3 ) …" at bounding box center [531, 238] width 241 height 264
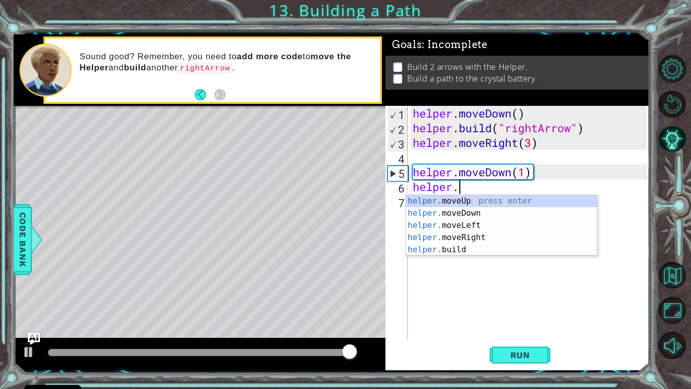
scroll to position [0, 2]
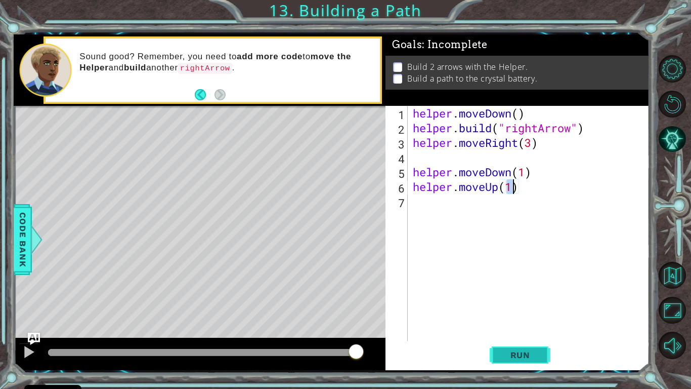
click at [519, 320] on span "Run" at bounding box center [521, 355] width 40 height 10
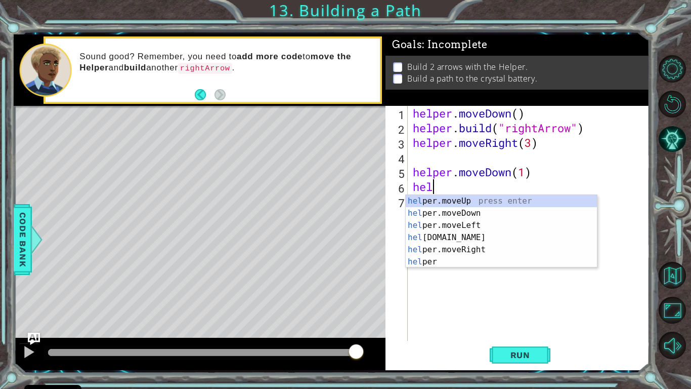
scroll to position [0, 0]
type textarea "h"
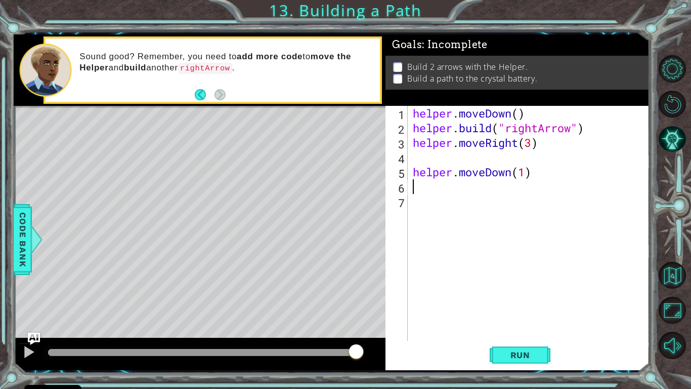
click at [414, 171] on div "helper . moveDown ( ) helper . build ( "rightArrow" ) helper . moveRight ( 3 ) …" at bounding box center [531, 238] width 241 height 264
type textarea "helper.moveDown(1)"
click at [422, 181] on div "helper . moveDown ( ) helper . build ( "rightArrow" ) helper . moveRight ( 3 ) …" at bounding box center [531, 238] width 241 height 264
click at [415, 171] on div "helper . moveDown ( ) helper . build ( "rightArrow" ) helper . moveRight ( 3 ) …" at bounding box center [531, 238] width 241 height 264
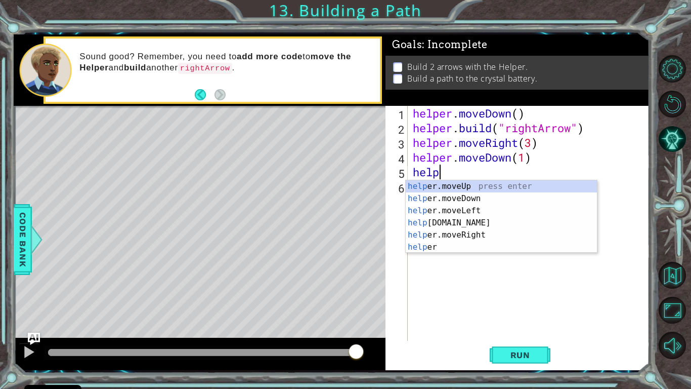
scroll to position [0, 1]
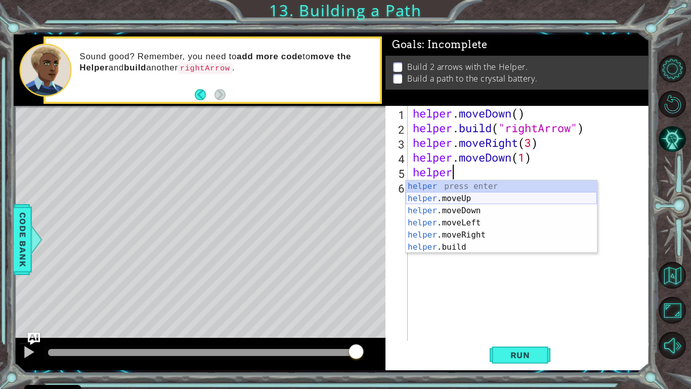
click at [469, 197] on div "helper press enter helper .moveUp press enter helper .moveDown press enter help…" at bounding box center [501, 228] width 191 height 97
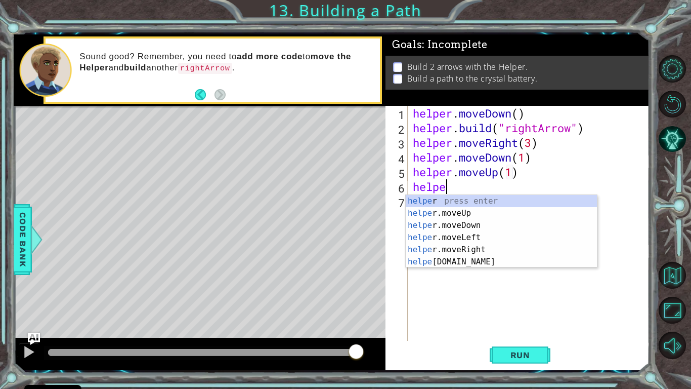
scroll to position [0, 6]
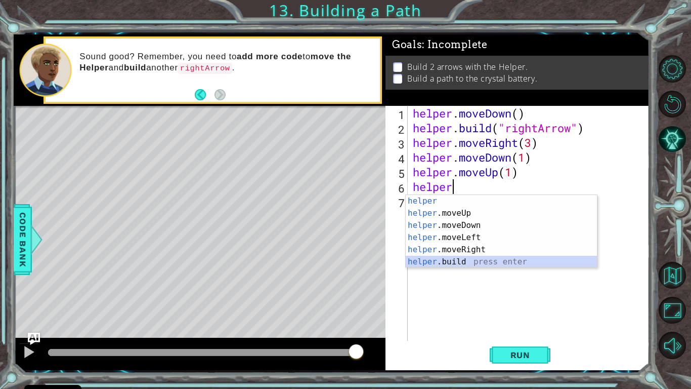
click at [476, 259] on div "helper press enter helper .moveUp press enter helper .moveDown press enter help…" at bounding box center [501, 243] width 191 height 97
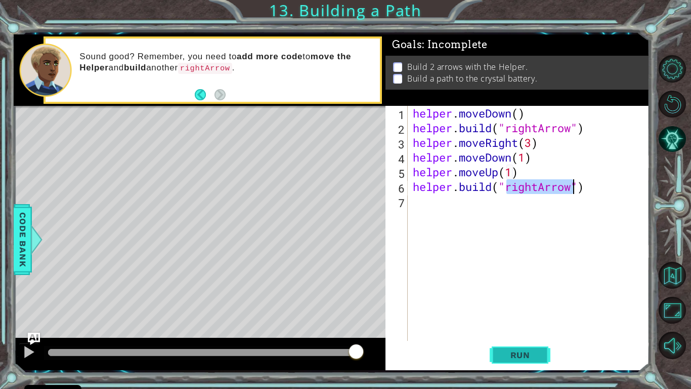
type textarea "[DOMAIN_NAME]("rightArrow")"
click at [515, 320] on span "Run" at bounding box center [521, 355] width 40 height 10
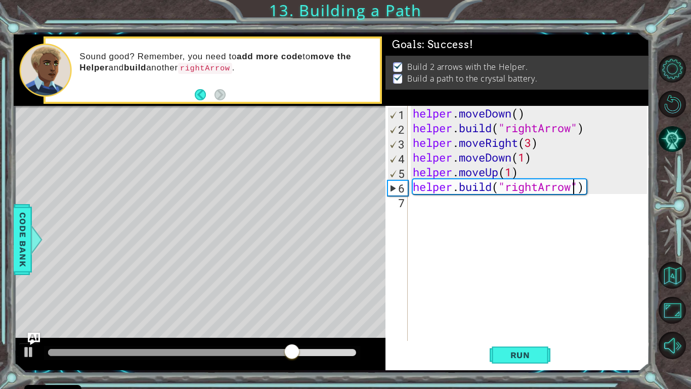
click at [426, 211] on div "helper . moveDown ( ) helper . build ( "rightArrow" ) helper . moveRight ( 3 ) …" at bounding box center [531, 238] width 241 height 264
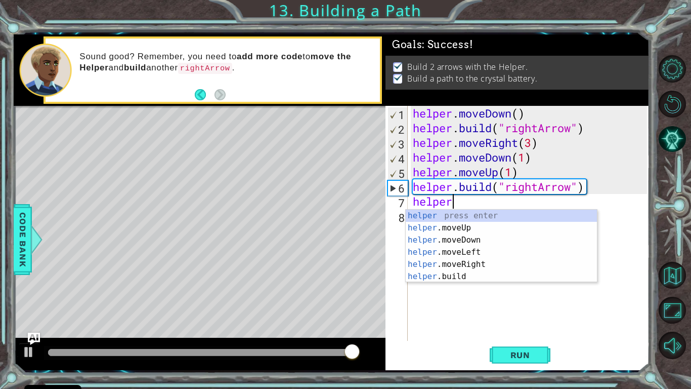
scroll to position [0, 1]
type textarea "helper"
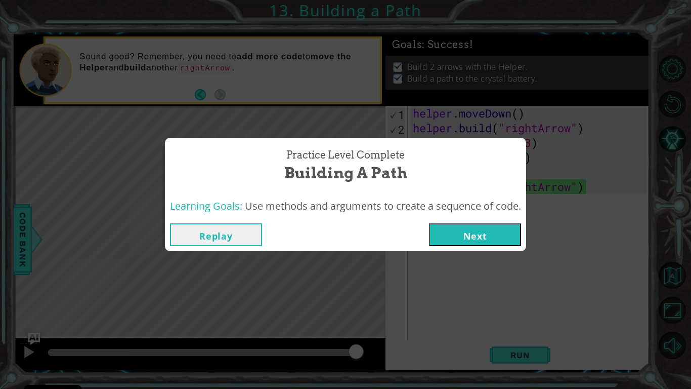
click at [496, 233] on button "Next" at bounding box center [475, 234] width 92 height 23
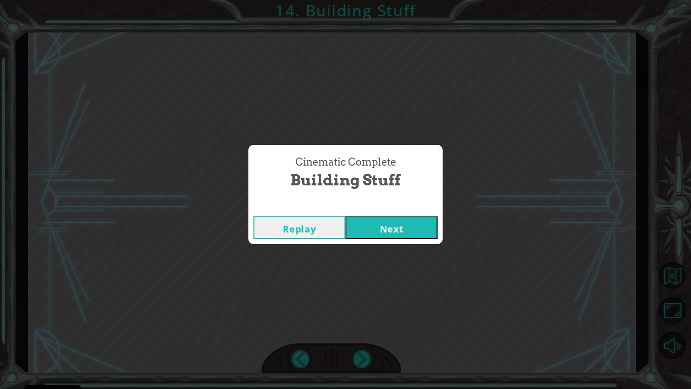
click at [423, 215] on div "Replay Next" at bounding box center [346, 227] width 194 height 33
click at [423, 219] on button "Next" at bounding box center [392, 227] width 92 height 23
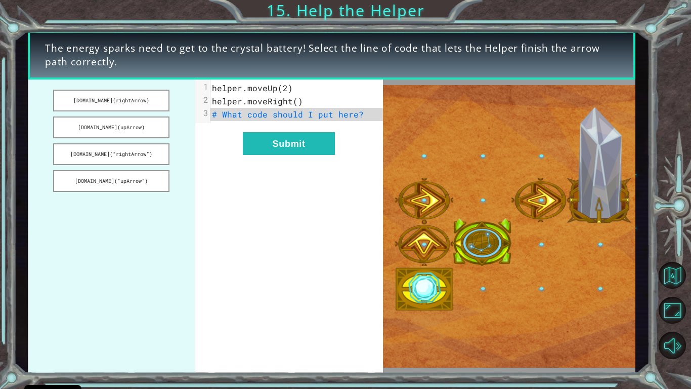
drag, startPoint x: 136, startPoint y: 102, endPoint x: 224, endPoint y: 118, distance: 89.5
click at [224, 118] on div "[DOMAIN_NAME](rightArrow) [DOMAIN_NAME](upArrow) [DOMAIN_NAME](“rightArrow”) [D…" at bounding box center [205, 226] width 355 height 294
click at [164, 96] on button "[DOMAIN_NAME](rightArrow)" at bounding box center [111, 101] width 116 height 22
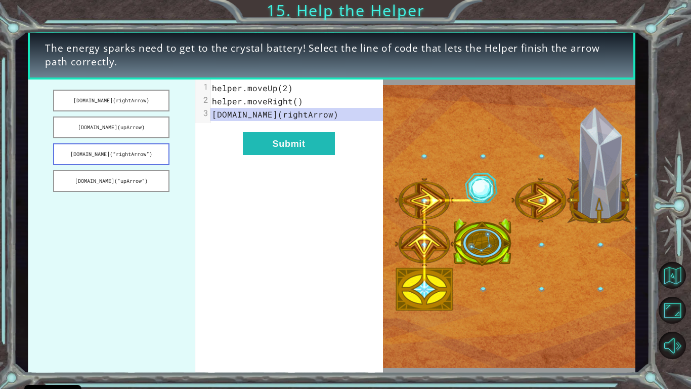
click at [145, 153] on button "[DOMAIN_NAME](“rightArrow”)" at bounding box center [111, 154] width 116 height 22
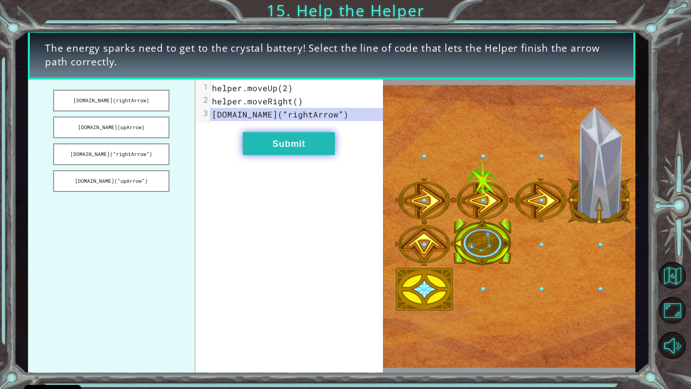
click at [279, 135] on button "Submit" at bounding box center [289, 143] width 92 height 23
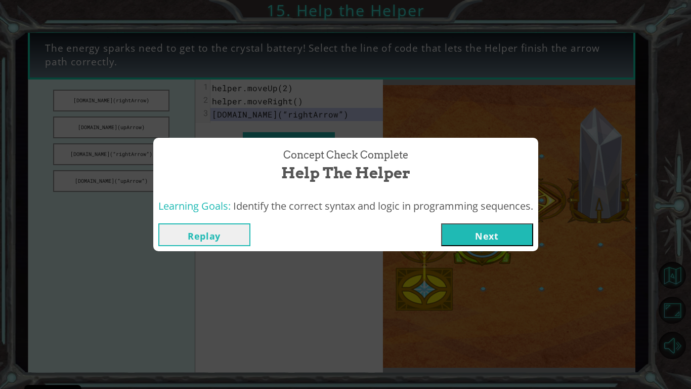
click at [458, 229] on button "Next" at bounding box center [487, 234] width 92 height 23
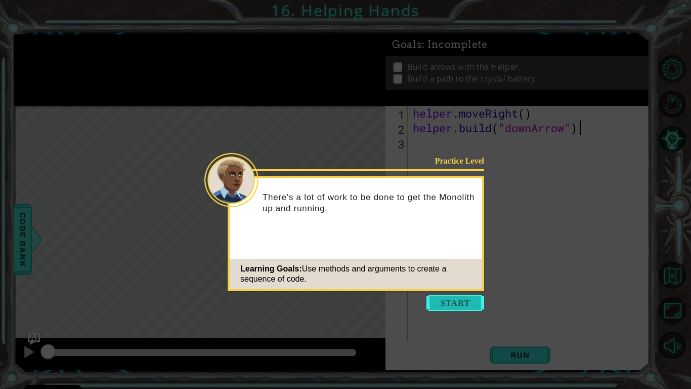
click at [448, 305] on button "Start" at bounding box center [456, 303] width 58 height 16
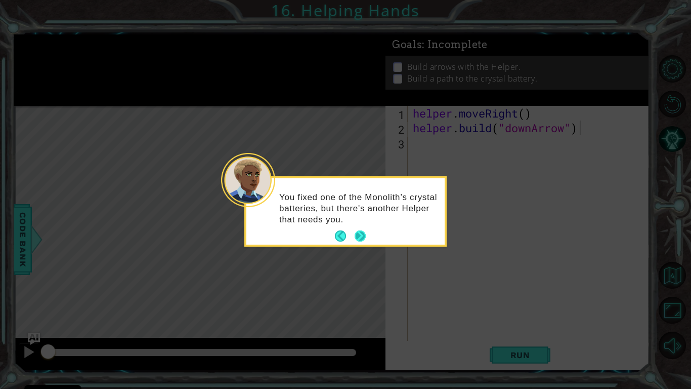
click at [366, 232] on button "Next" at bounding box center [361, 236] width 18 height 18
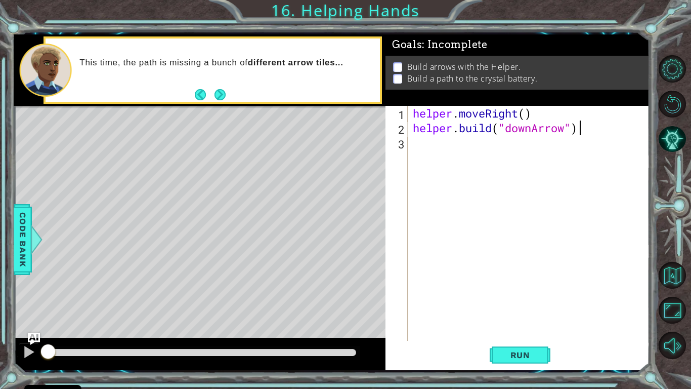
click at [413, 135] on div "helper . moveRight ( ) helper . build ( "downArrow" )" at bounding box center [531, 238] width 241 height 264
click at [411, 145] on div "helper . moveRight ( ) helper . build ( "downArrow" )" at bounding box center [531, 238] width 241 height 264
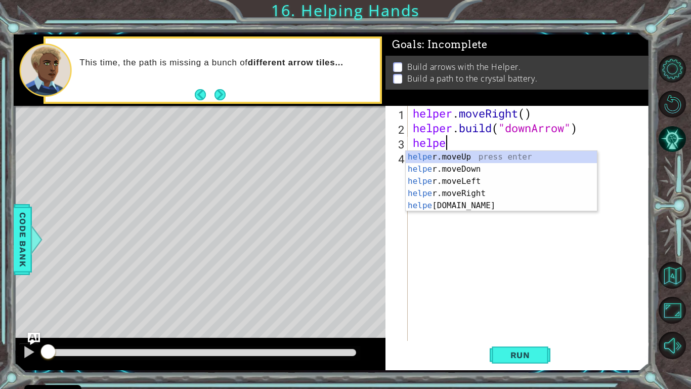
scroll to position [0, 1]
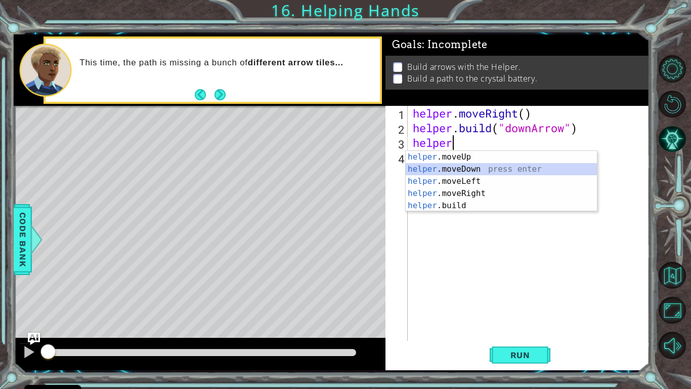
click at [472, 170] on div "helper .moveUp press enter helper .moveDown press enter helper .moveLeft press …" at bounding box center [501, 193] width 191 height 85
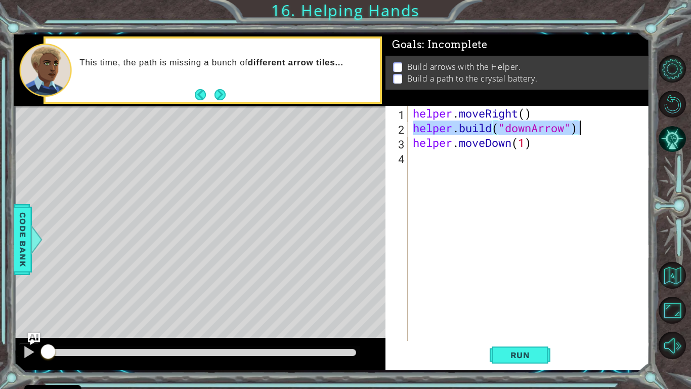
drag, startPoint x: 413, startPoint y: 127, endPoint x: 586, endPoint y: 127, distance: 173.1
click at [586, 127] on div "helper . moveRight ( ) helper . build ( "downArrow" ) helper . moveDown ( 1 )" at bounding box center [531, 238] width 241 height 264
type textarea "[DOMAIN_NAME]("downArrow")"
click at [477, 124] on div "helper . moveRight ( ) helper . build ( "downArrow" ) helper . moveDown ( 1 )" at bounding box center [529, 223] width 236 height 235
click at [434, 155] on div "helper . moveRight ( ) helper . build ( "downArrow" ) helper . moveDown ( 1 )" at bounding box center [531, 238] width 241 height 264
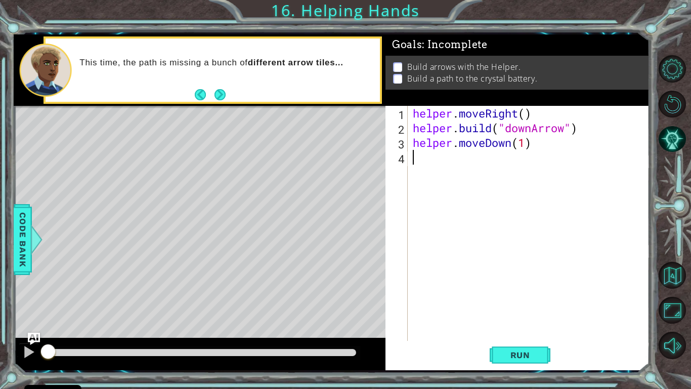
scroll to position [0, 0]
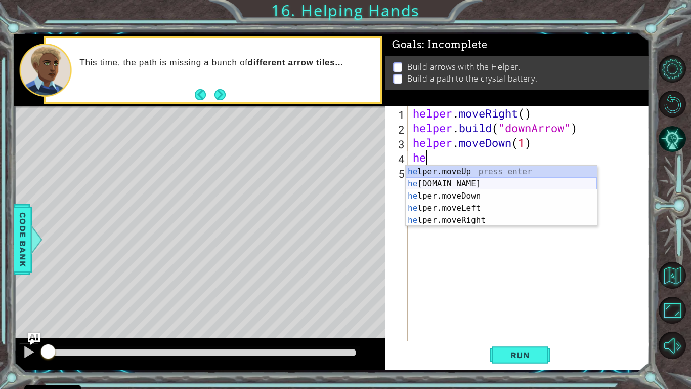
click at [468, 186] on div "he lper.moveUp press enter he [DOMAIN_NAME] press enter he lper.moveDown press …" at bounding box center [501, 208] width 191 height 85
type textarea "[DOMAIN_NAME]("rightArrow")"
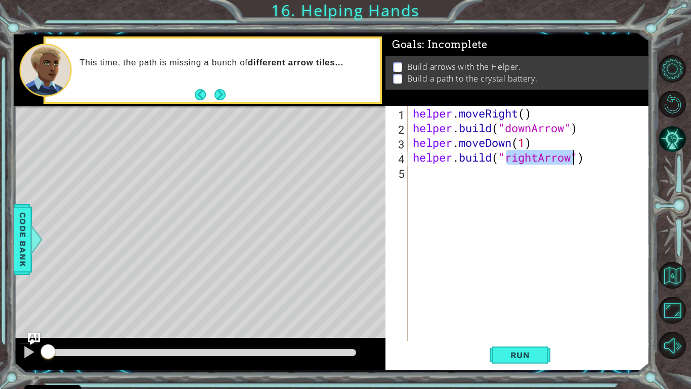
click at [424, 168] on div "helper . moveRight ( ) helper . build ( "downArrow" ) helper . moveDown ( 1 ) h…" at bounding box center [531, 238] width 241 height 264
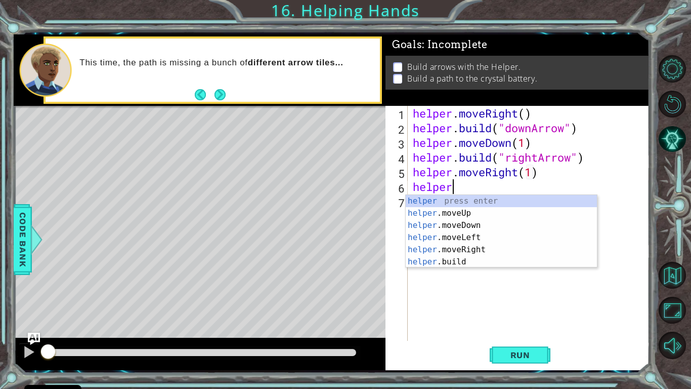
scroll to position [0, 7]
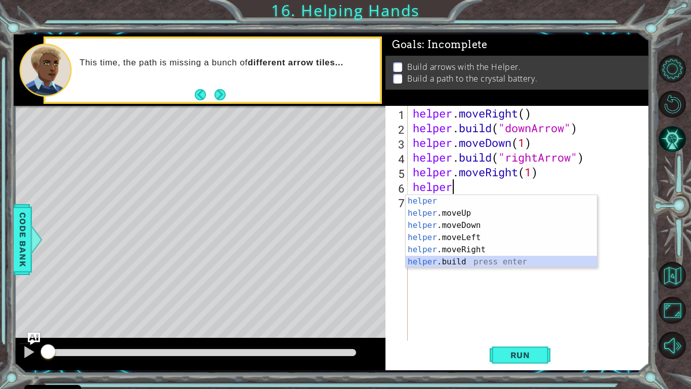
click at [441, 259] on div "helper press enter helper .moveUp press enter helper .moveDown press enter help…" at bounding box center [501, 243] width 191 height 97
type textarea "[DOMAIN_NAME]("rightArrow")"
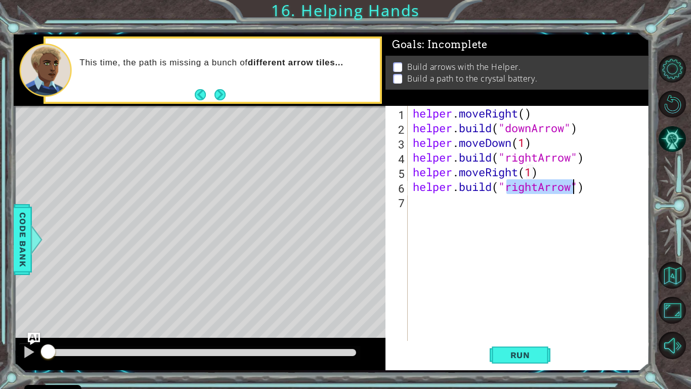
click at [441, 259] on div "helper . moveRight ( ) helper . build ( "downArrow" ) helper . moveDown ( 1 ) h…" at bounding box center [531, 238] width 241 height 264
click at [425, 216] on div "helper . moveRight ( ) helper . build ( "downArrow" ) helper . moveDown ( 1 ) h…" at bounding box center [531, 238] width 241 height 264
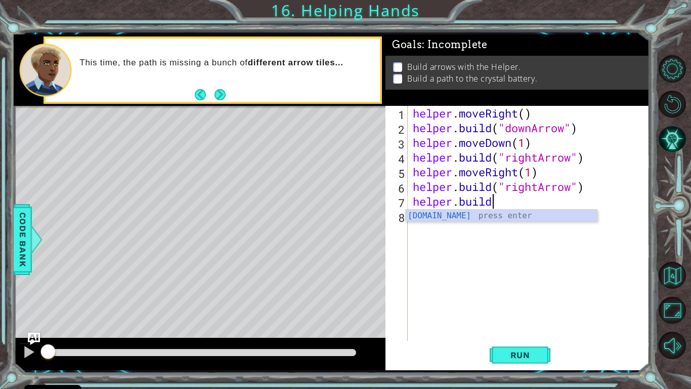
scroll to position [0, 3]
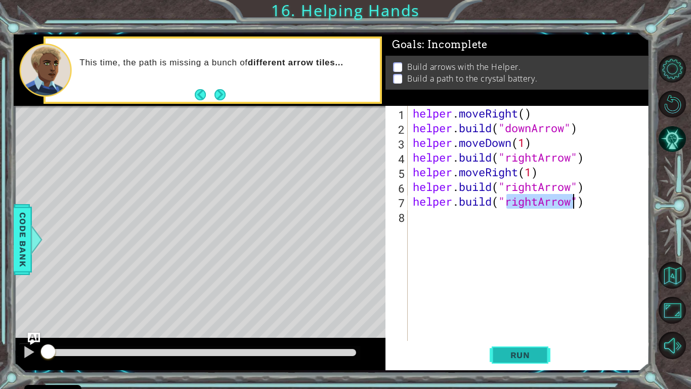
type textarea "[DOMAIN_NAME]("rightArrow")"
click at [520, 320] on span "Run" at bounding box center [521, 355] width 40 height 10
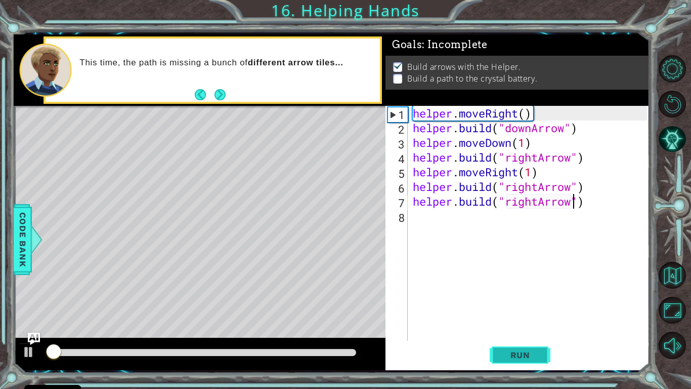
click at [520, 320] on span "Run" at bounding box center [521, 355] width 40 height 10
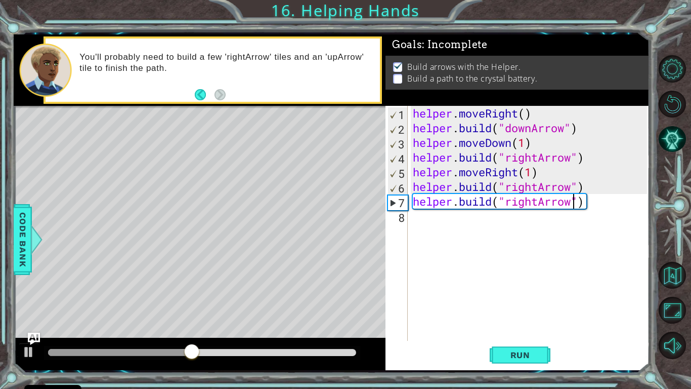
click at [421, 223] on div "helper . moveRight ( ) helper . build ( "downArrow" ) helper . moveDown ( 1 ) h…" at bounding box center [531, 238] width 241 height 264
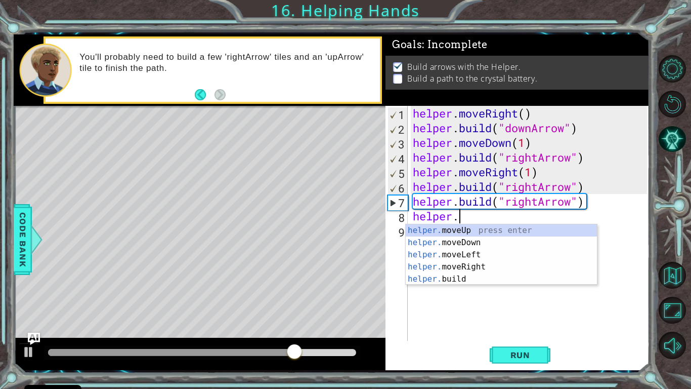
scroll to position [0, 2]
click at [454, 263] on div "helper. moveUp press enter helper. moveDown press enter helper. moveLeft press …" at bounding box center [501, 266] width 191 height 85
type textarea "helper.moveRight(1)"
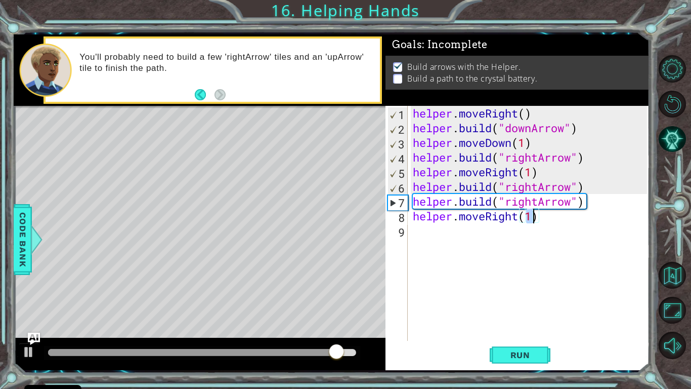
click at [423, 227] on div "helper . moveRight ( ) helper . build ( "downArrow" ) helper . moveDown ( 1 ) h…" at bounding box center [531, 238] width 241 height 264
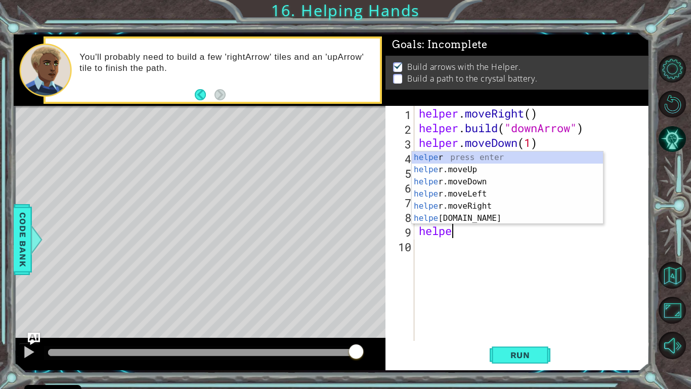
scroll to position [0, 1]
click at [434, 216] on div "helper press enter helper .moveUp press enter helper .moveDown press enter help…" at bounding box center [507, 199] width 191 height 97
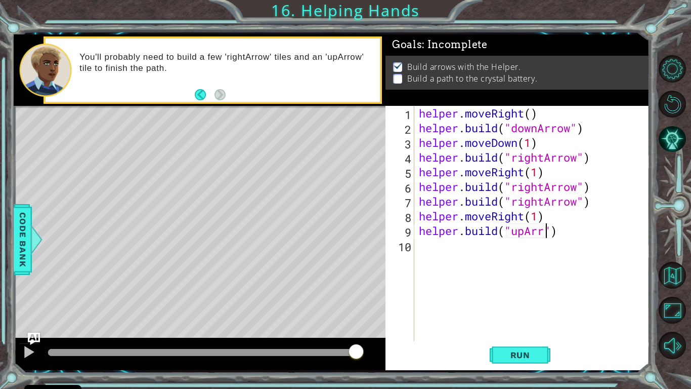
scroll to position [0, 6]
type textarea "[DOMAIN_NAME]("upArrow")"
click at [525, 320] on span "Run" at bounding box center [521, 355] width 40 height 10
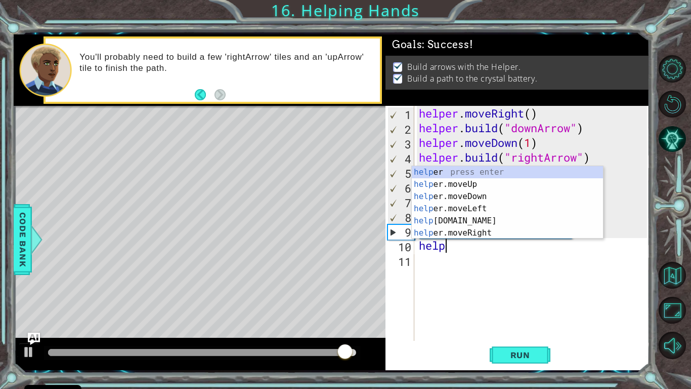
scroll to position [0, 1]
type textarea "help"
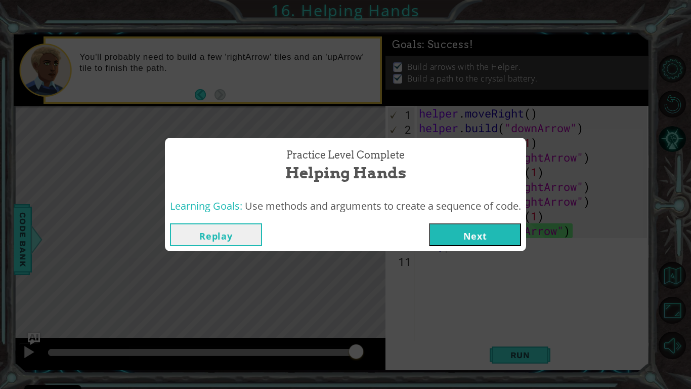
click at [469, 233] on button "Next" at bounding box center [475, 234] width 92 height 23
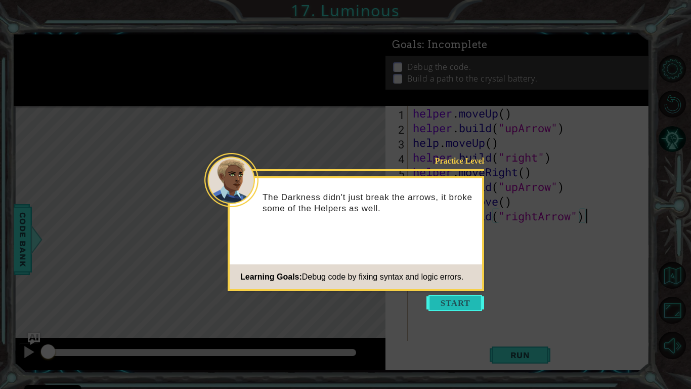
click at [456, 300] on button "Start" at bounding box center [456, 303] width 58 height 16
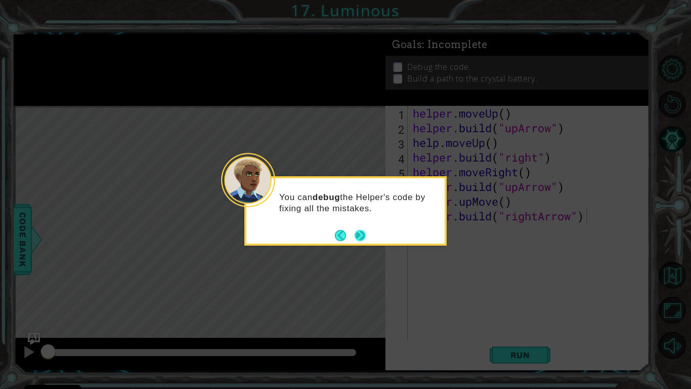
click at [361, 231] on button "Next" at bounding box center [360, 235] width 18 height 18
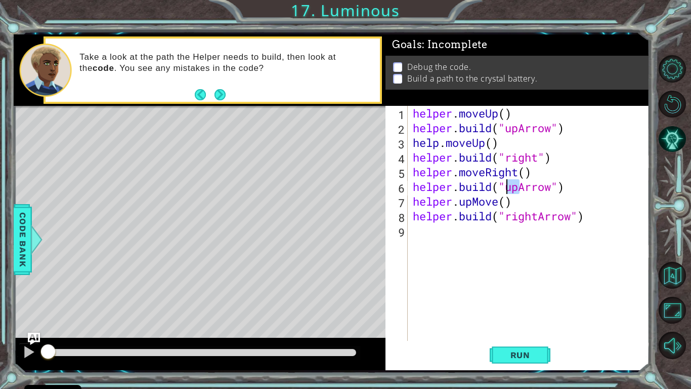
drag, startPoint x: 521, startPoint y: 189, endPoint x: 508, endPoint y: 188, distance: 12.7
click at [508, 188] on div "helper . moveUp ( ) helper . build ( "upArrow" ) help . moveUp ( ) helper . bui…" at bounding box center [531, 238] width 241 height 264
drag, startPoint x: 499, startPoint y: 203, endPoint x: 455, endPoint y: 200, distance: 44.6
click at [455, 200] on div "helper . moveUp ( ) helper . build ( "upArrow" ) help . moveUp ( ) helper . bui…" at bounding box center [531, 238] width 241 height 264
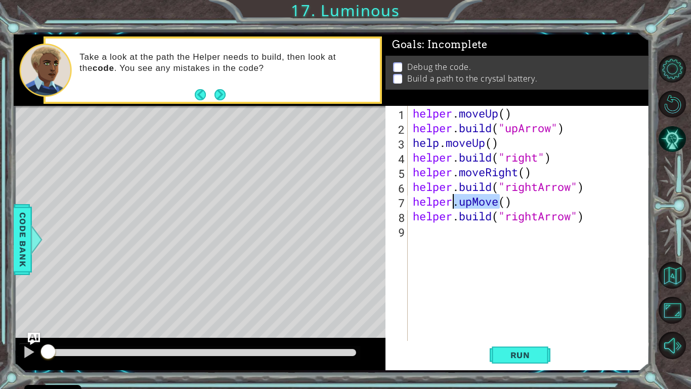
scroll to position [0, 2]
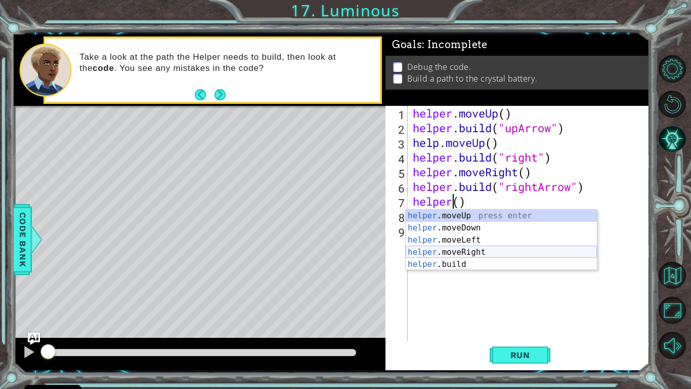
click at [488, 249] on div "helper .moveUp press enter helper .moveDown press enter helper .moveLeft press …" at bounding box center [501, 252] width 191 height 85
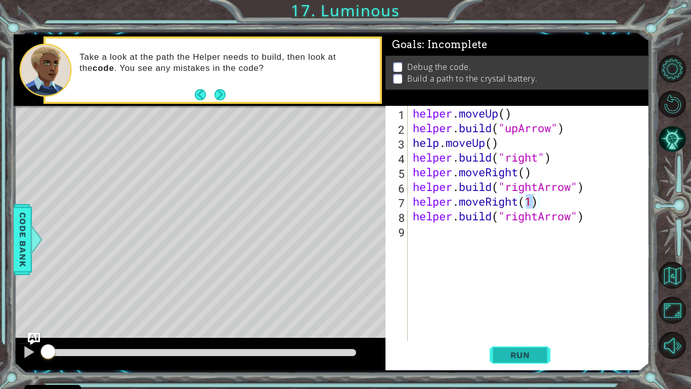
click at [530, 320] on span "Run" at bounding box center [521, 355] width 40 height 10
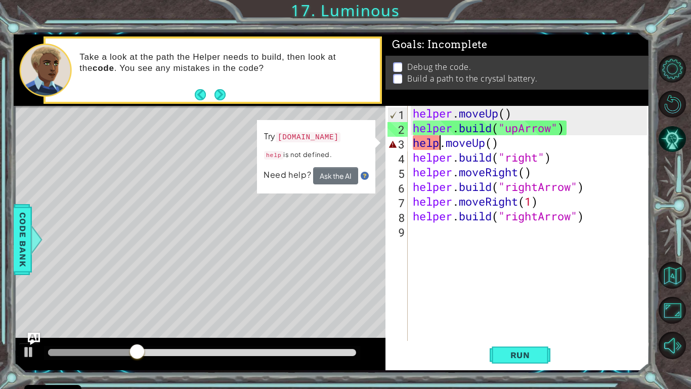
click at [440, 140] on div "helper . moveUp ( ) helper . build ( "upArrow" ) help . moveUp ( ) helper . bui…" at bounding box center [531, 238] width 241 height 264
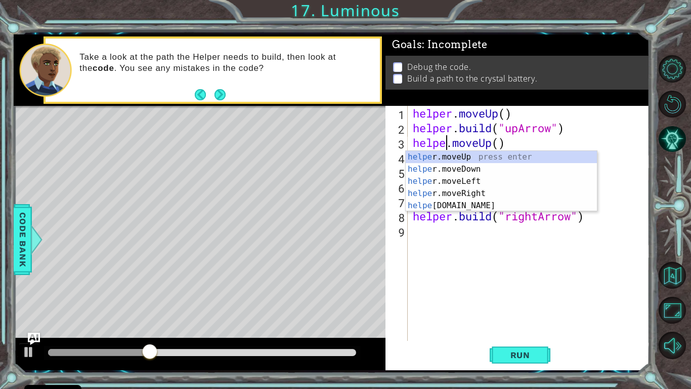
scroll to position [0, 2]
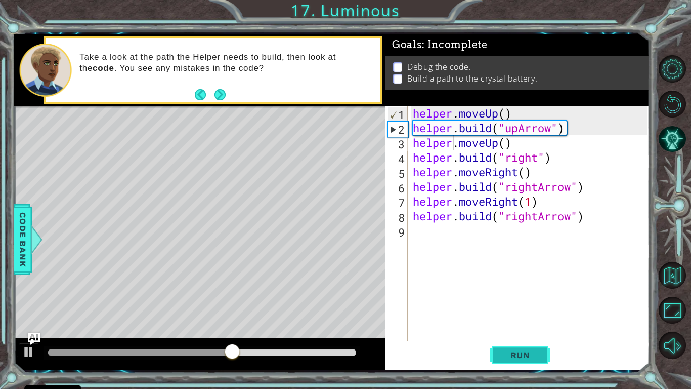
click at [504, 320] on span "Run" at bounding box center [521, 355] width 40 height 10
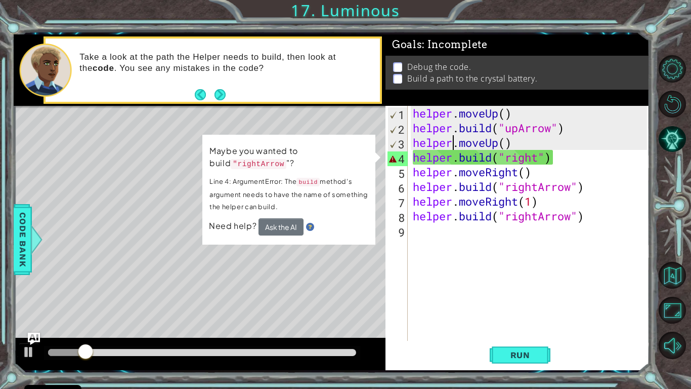
click at [538, 159] on div "helper . moveUp ( ) helper . build ( "upArrow" ) helper . moveUp ( ) helper . b…" at bounding box center [531, 238] width 241 height 264
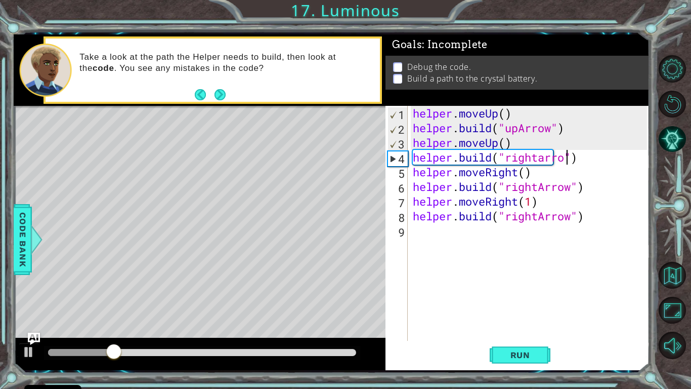
scroll to position [0, 7]
click at [524, 320] on span "Run" at bounding box center [521, 355] width 40 height 10
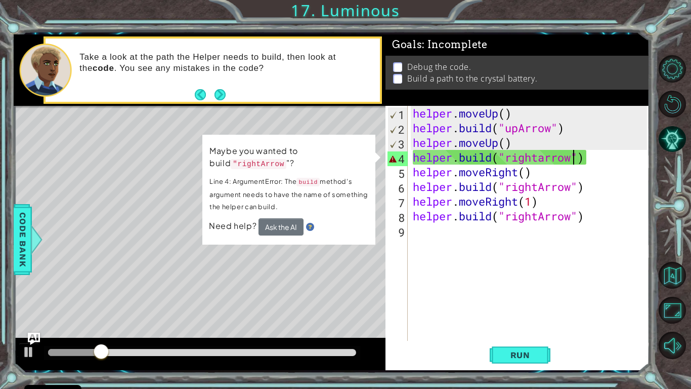
click at [547, 159] on div "helper . moveUp ( ) helper . build ( "upArrow" ) helper . moveUp ( ) helper . b…" at bounding box center [531, 238] width 241 height 264
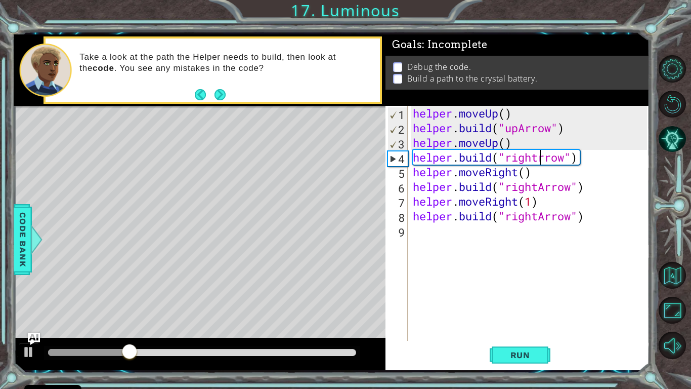
scroll to position [0, 6]
click at [494, 320] on button "Run" at bounding box center [520, 355] width 61 height 26
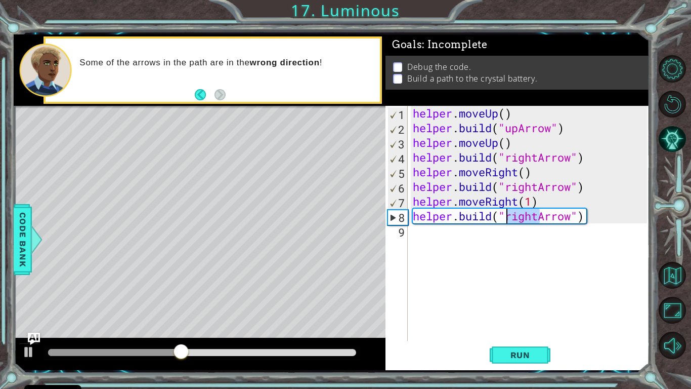
drag, startPoint x: 541, startPoint y: 214, endPoint x: 507, endPoint y: 215, distance: 33.4
click at [507, 215] on div "helper . moveUp ( ) helper . build ( "upArrow" ) helper . moveUp ( ) helper . b…" at bounding box center [531, 238] width 241 height 264
type textarea "[DOMAIN_NAME]("upArrow")"
click at [511, 320] on span "Run" at bounding box center [521, 355] width 40 height 10
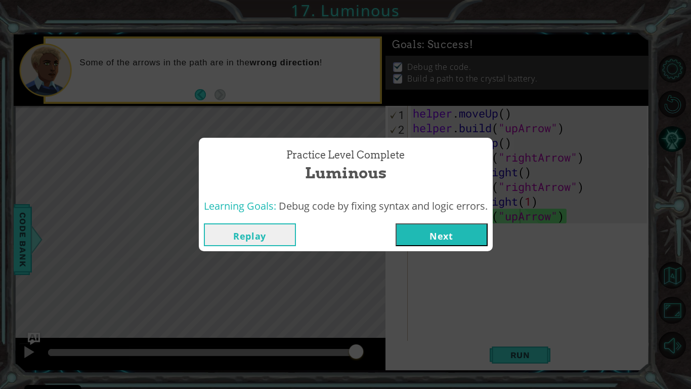
click at [452, 227] on button "Next" at bounding box center [442, 234] width 92 height 23
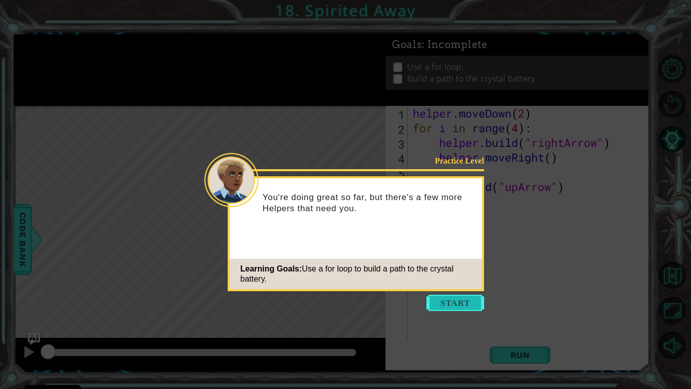
click at [447, 300] on button "Start" at bounding box center [456, 303] width 58 height 16
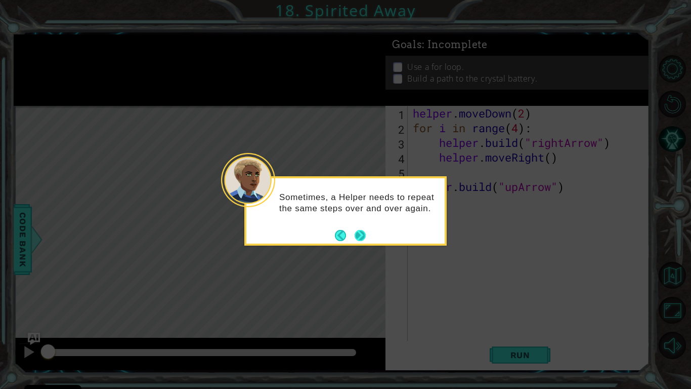
click at [359, 234] on button "Next" at bounding box center [360, 235] width 16 height 16
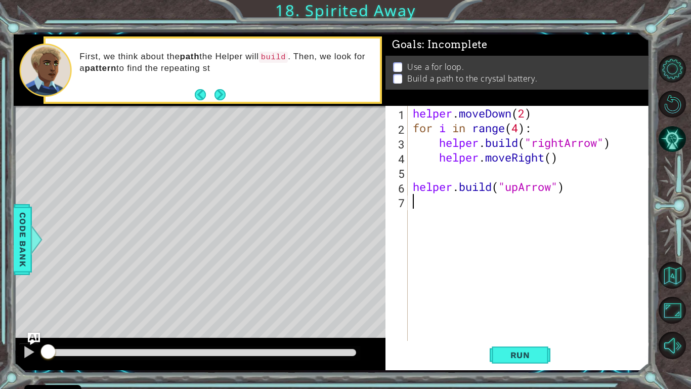
click at [359, 234] on div "Level Map" at bounding box center [248, 255] width 468 height 298
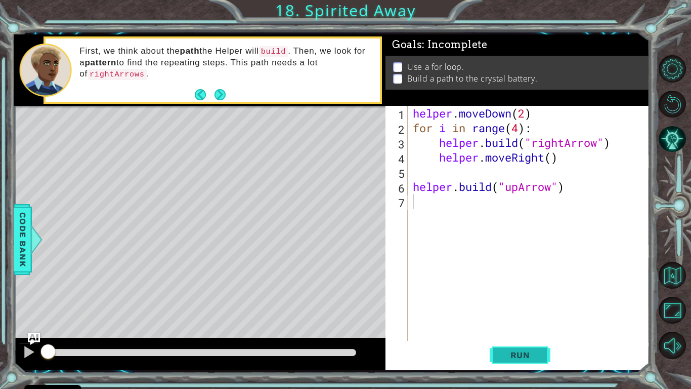
click at [512, 320] on span "Run" at bounding box center [521, 355] width 40 height 10
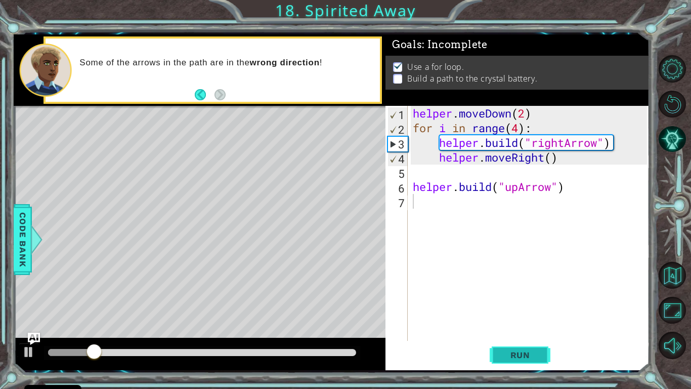
click at [512, 320] on span "Run" at bounding box center [521, 355] width 40 height 10
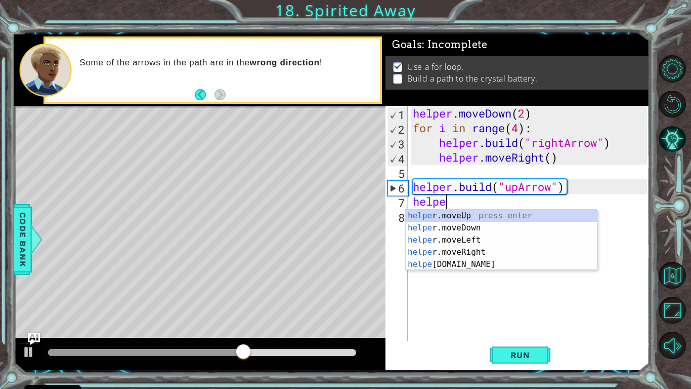
scroll to position [0, 1]
click at [471, 262] on div "helper .moveUp press enter helper .moveDown press enter helper .moveLeft press …" at bounding box center [501, 252] width 191 height 85
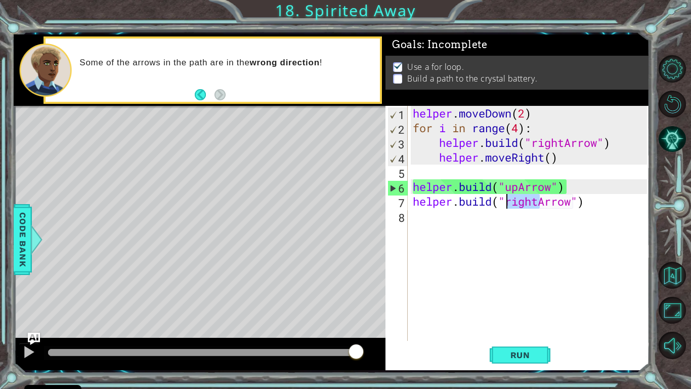
drag, startPoint x: 539, startPoint y: 202, endPoint x: 505, endPoint y: 202, distance: 33.4
click at [505, 202] on div "helper . moveDown ( 2 ) for i in range ( 4 ) : helper . build ( "rightArrow" ) …" at bounding box center [531, 238] width 241 height 264
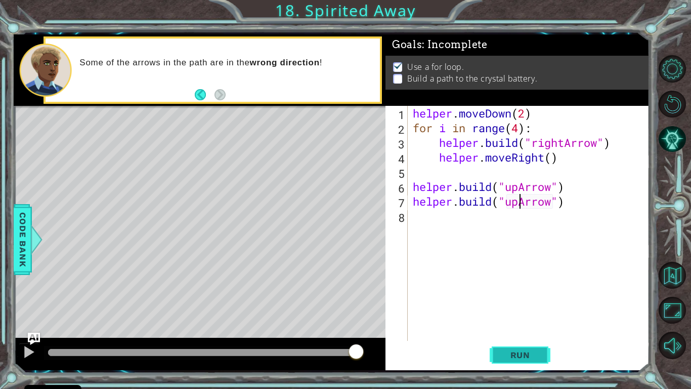
type textarea "[DOMAIN_NAME]("upArrow")"
click at [530, 320] on button "Run" at bounding box center [520, 355] width 61 height 26
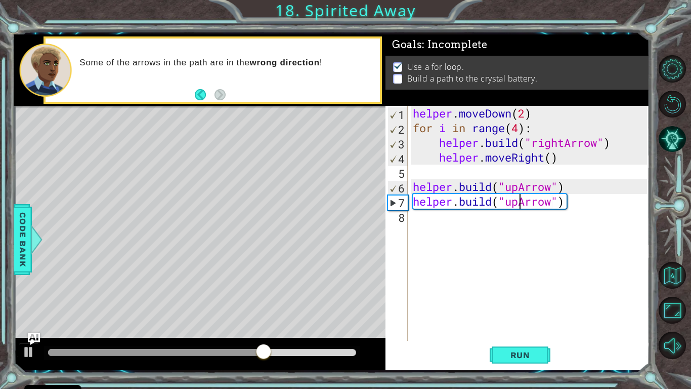
click at [412, 201] on div "helper . moveDown ( 2 ) for i in range ( 4 ) : helper . build ( "rightArrow" ) …" at bounding box center [531, 238] width 241 height 264
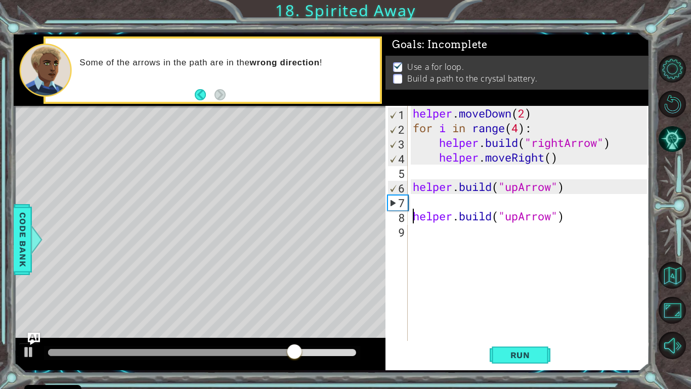
click at [413, 200] on div "helper . moveDown ( 2 ) for i in range ( 4 ) : helper . build ( "rightArrow" ) …" at bounding box center [531, 238] width 241 height 264
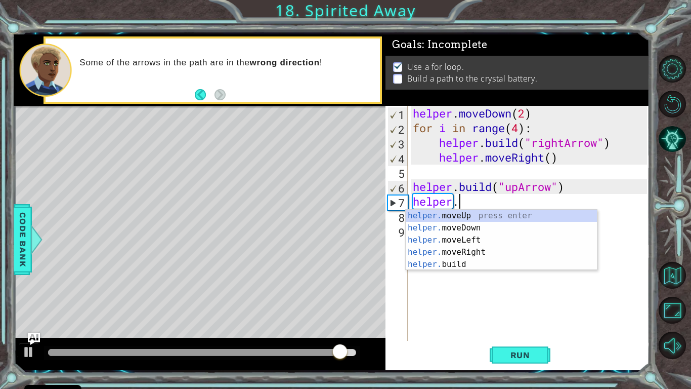
scroll to position [0, 2]
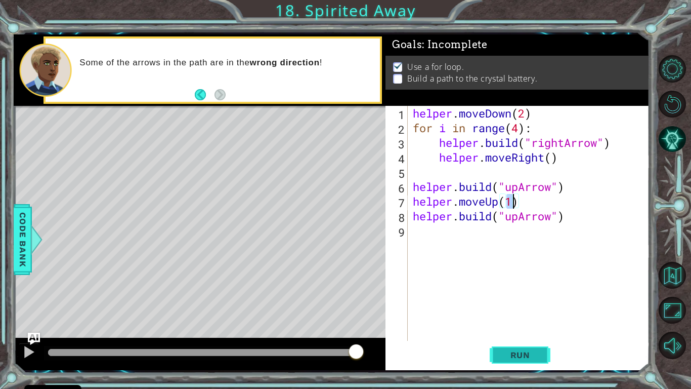
type textarea "helper.moveUp(1)"
click at [515, 320] on button "Run" at bounding box center [520, 355] width 61 height 26
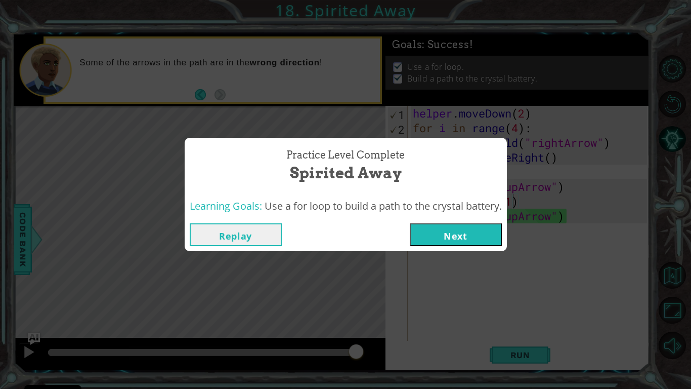
click at [463, 234] on button "Next" at bounding box center [456, 234] width 92 height 23
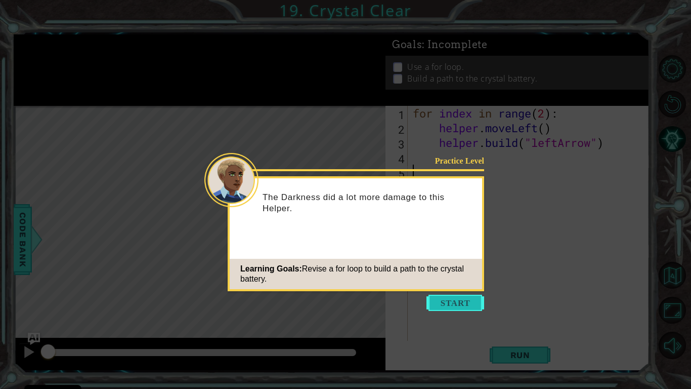
click at [445, 298] on button "Start" at bounding box center [456, 303] width 58 height 16
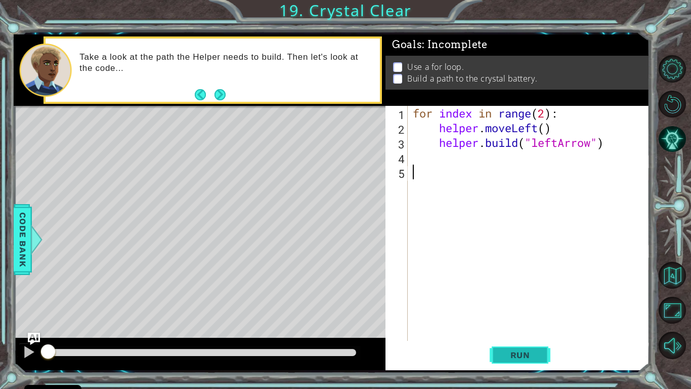
click at [506, 320] on span "Run" at bounding box center [521, 355] width 40 height 10
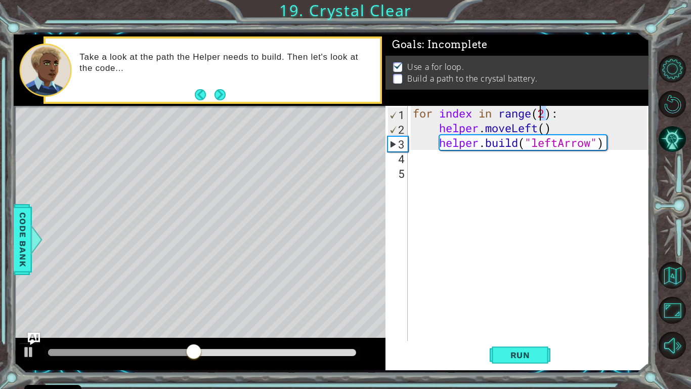
drag, startPoint x: 546, startPoint y: 113, endPoint x: 537, endPoint y: 115, distance: 9.3
click at [537, 115] on div "for index in range ( 2 ) : helper . moveLeft ( ) helper . build ( "leftArrow" )" at bounding box center [531, 238] width 241 height 264
type textarea "for index in range(4):"
click at [519, 320] on span "Run" at bounding box center [521, 355] width 40 height 10
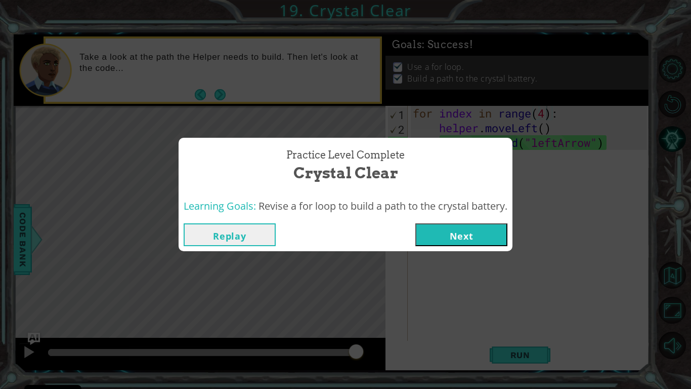
click at [457, 239] on button "Next" at bounding box center [462, 234] width 92 height 23
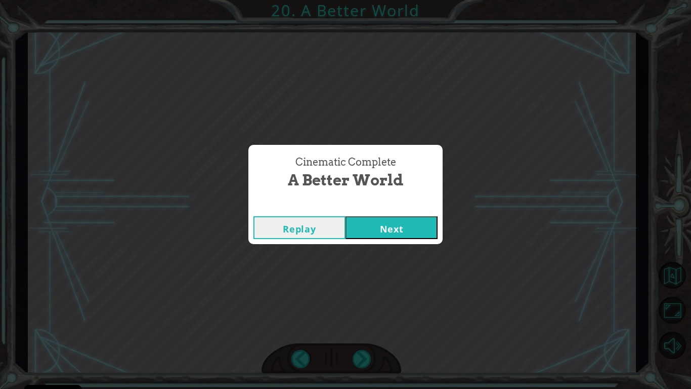
click at [420, 226] on button "Next" at bounding box center [392, 227] width 92 height 23
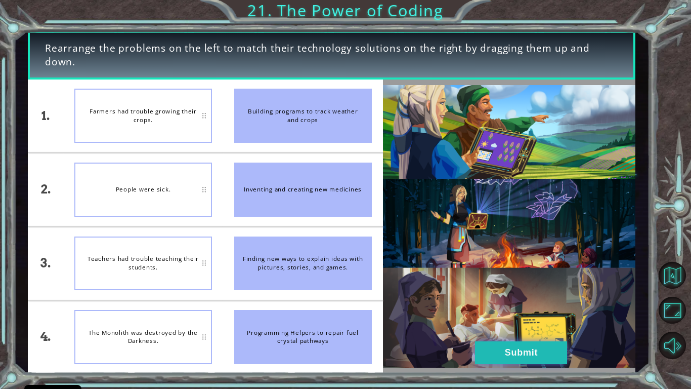
click at [495, 320] on button "Submit" at bounding box center [521, 352] width 92 height 23
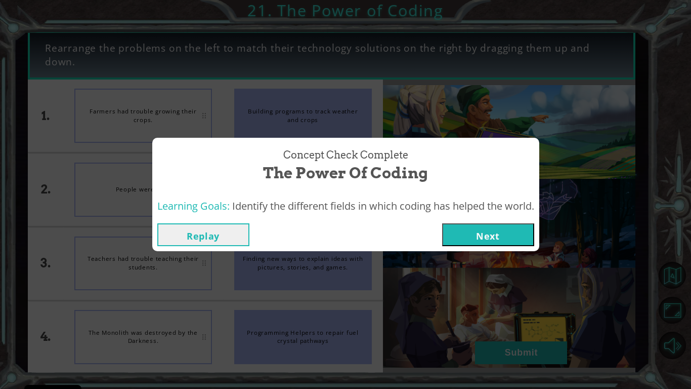
click at [490, 237] on button "Next" at bounding box center [488, 234] width 92 height 23
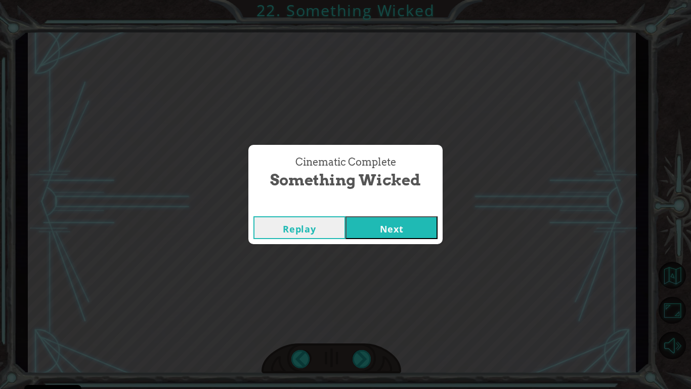
click at [400, 226] on button "Next" at bounding box center [392, 227] width 92 height 23
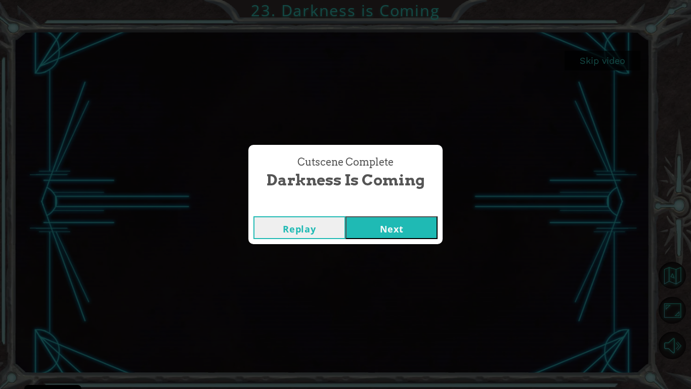
click at [383, 221] on button "Next" at bounding box center [392, 227] width 92 height 23
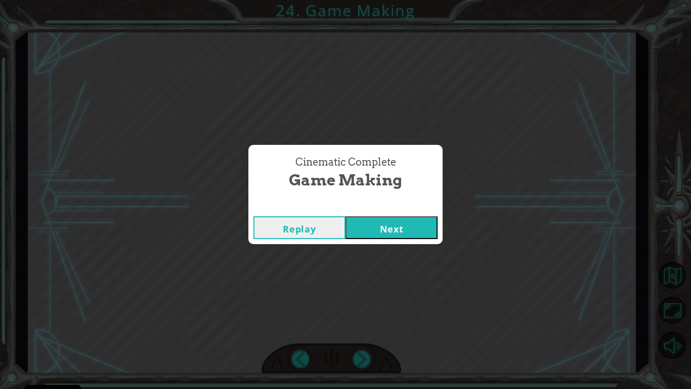
click at [405, 228] on button "Next" at bounding box center [392, 227] width 92 height 23
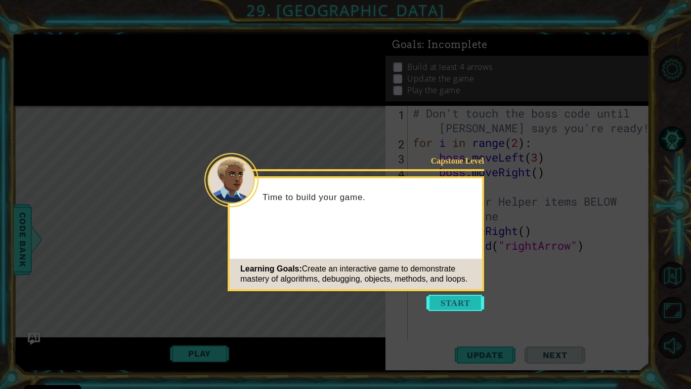
click at [453, 298] on button "Start" at bounding box center [456, 303] width 58 height 16
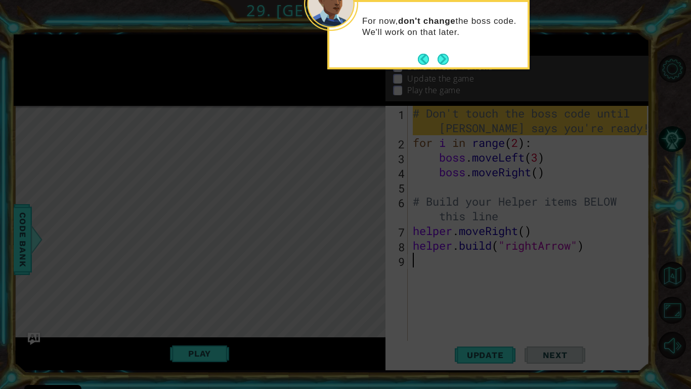
type textarea "[DOMAIN_NAME]("rightArrow")"
click at [449, 54] on button "Next" at bounding box center [444, 59] width 14 height 14
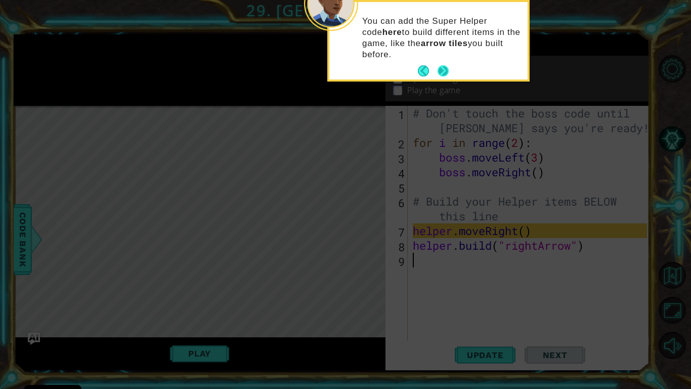
click at [444, 77] on button "Next" at bounding box center [443, 70] width 13 height 13
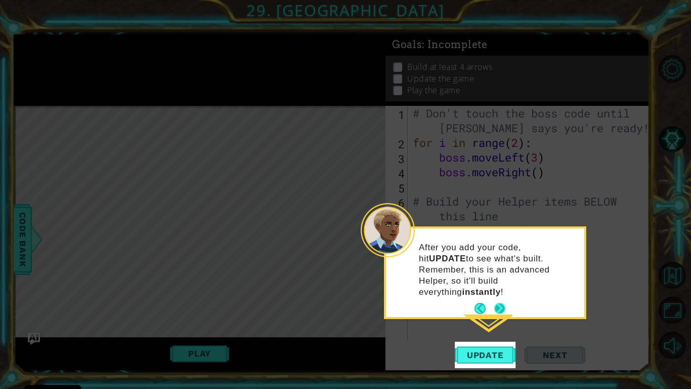
click at [500, 302] on button "Next" at bounding box center [499, 308] width 13 height 13
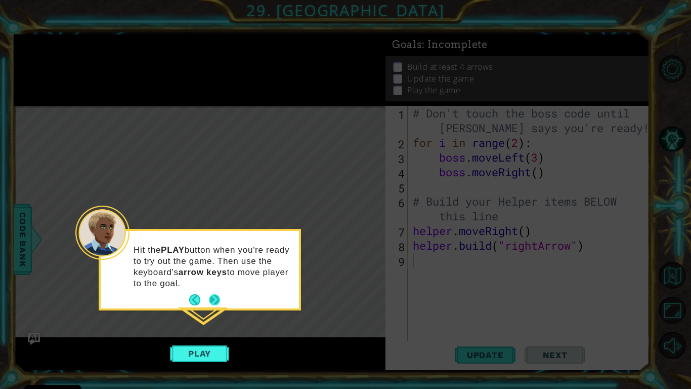
click at [213, 297] on button "Next" at bounding box center [214, 300] width 19 height 19
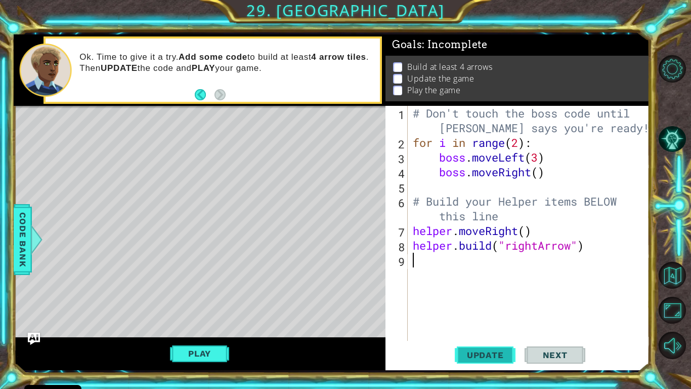
click at [474, 320] on span "Update" at bounding box center [485, 355] width 57 height 10
click at [412, 230] on div "# Don't touch the boss code until [PERSON_NAME] says you're ready! for i in ran…" at bounding box center [531, 245] width 241 height 279
type textarea "helper.moveRight()"
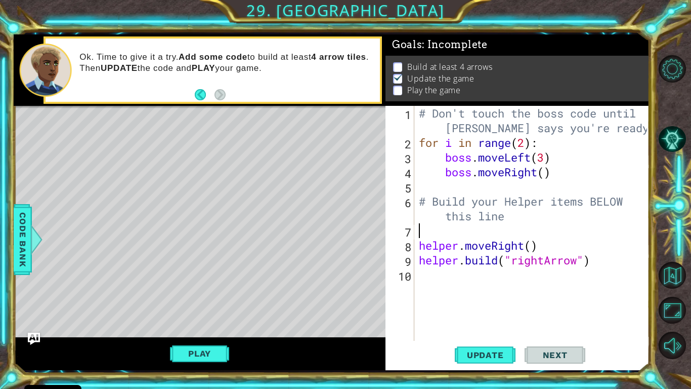
click at [420, 224] on div "# Don't touch the boss code until [PERSON_NAME] says you're ready! for i in ran…" at bounding box center [534, 245] width 235 height 279
click at [534, 249] on div "# Don't touch the boss code until [PERSON_NAME] says you're ready! for i in ran…" at bounding box center [534, 245] width 235 height 279
click at [489, 320] on span "Update" at bounding box center [485, 355] width 57 height 10
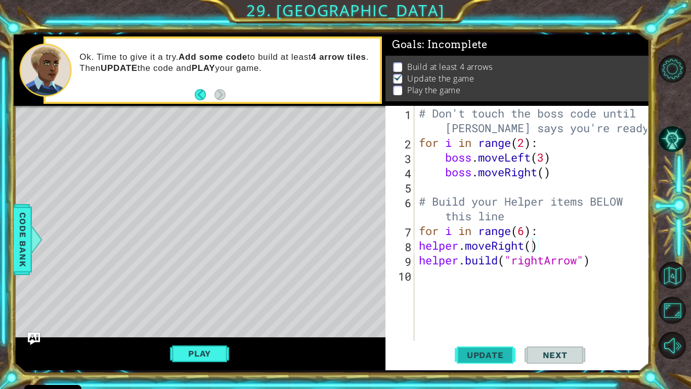
click at [490, 320] on span "Update" at bounding box center [485, 355] width 57 height 10
click at [481, 320] on button "Update" at bounding box center [485, 355] width 61 height 26
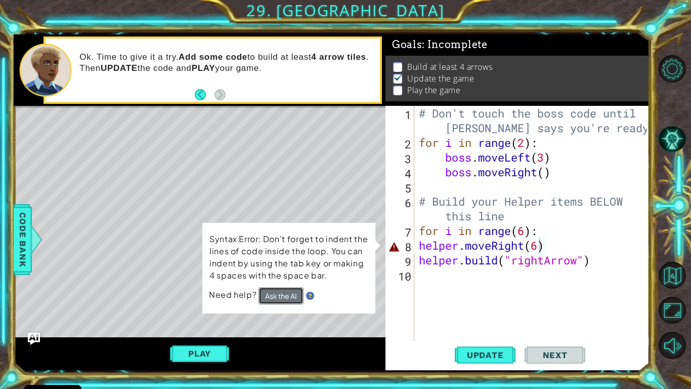
click at [296, 296] on button "Ask the AI" at bounding box center [281, 295] width 46 height 18
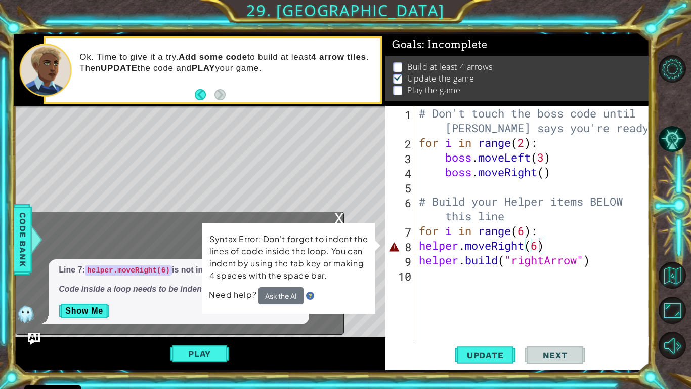
drag, startPoint x: 286, startPoint y: 273, endPoint x: 255, endPoint y: 180, distance: 97.8
click at [255, 180] on div "1 2 3 4 5 6 7 8 9 # Don't touch the boss code until [PERSON_NAME] says you're r…" at bounding box center [332, 202] width 636 height 336
click at [91, 314] on button "Show Me" at bounding box center [84, 311] width 51 height 16
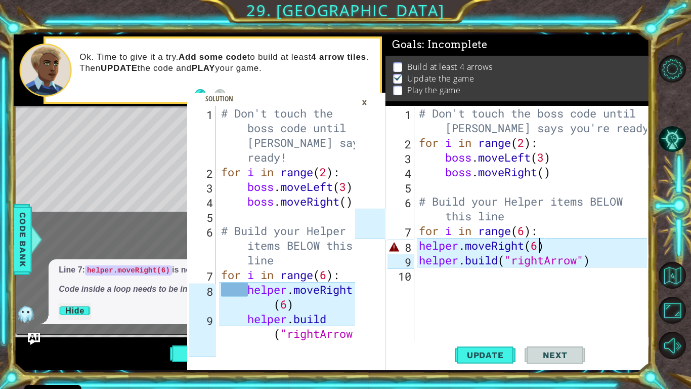
click at [91, 314] on p "Hide" at bounding box center [179, 311] width 240 height 16
click at [420, 245] on div "# Don't touch the boss code until [PERSON_NAME] says you're ready! for i in ran…" at bounding box center [534, 245] width 235 height 279
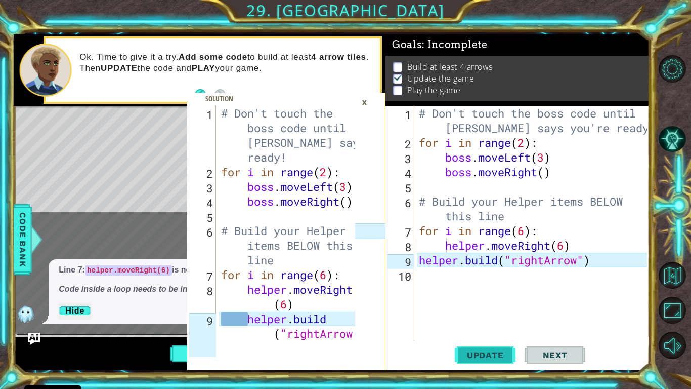
click at [487, 320] on span "Update" at bounding box center [485, 355] width 57 height 10
click at [485, 320] on span "Update" at bounding box center [485, 355] width 57 height 10
click at [365, 101] on div "×" at bounding box center [365, 102] width 16 height 17
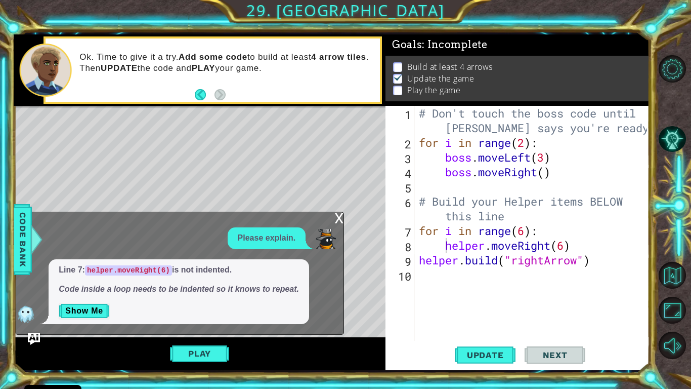
click at [418, 261] on div "# Don't touch the boss code until [PERSON_NAME] says you're ready! for i in ran…" at bounding box center [534, 245] width 235 height 279
click at [468, 320] on span "Update" at bounding box center [485, 355] width 57 height 10
click at [565, 247] on body "Cookie Policy CodeCombat uses a few essential and non-essential cookies. Privac…" at bounding box center [345, 194] width 691 height 389
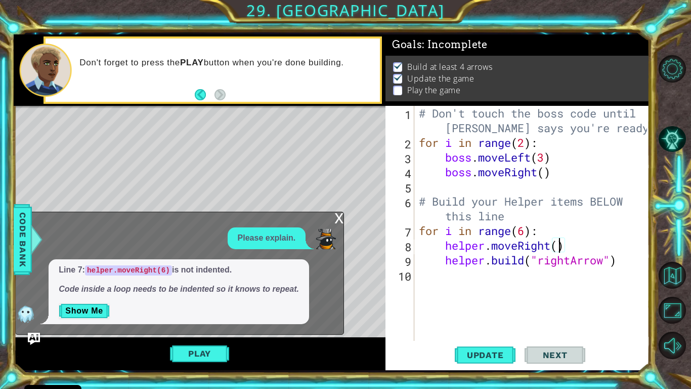
scroll to position [0, 6]
type textarea "helper.moveRight(1)"
click at [492, 320] on span "Update" at bounding box center [485, 355] width 57 height 10
click at [424, 276] on div "# Don't touch the boss code until [PERSON_NAME] says you're ready! for i in ran…" at bounding box center [534, 245] width 235 height 279
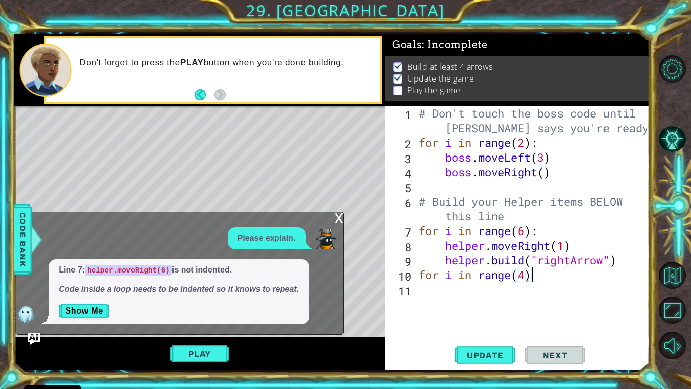
type textarea "for i in range(4):"
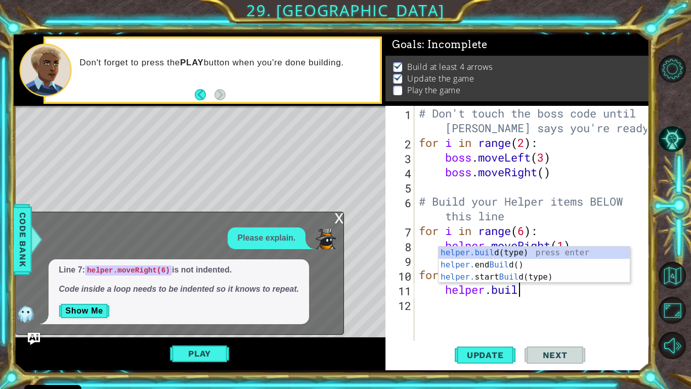
scroll to position [0, 4]
click at [431, 296] on div "# Don't touch the boss code until [PERSON_NAME] says you're ready! for i in ran…" at bounding box center [534, 245] width 235 height 279
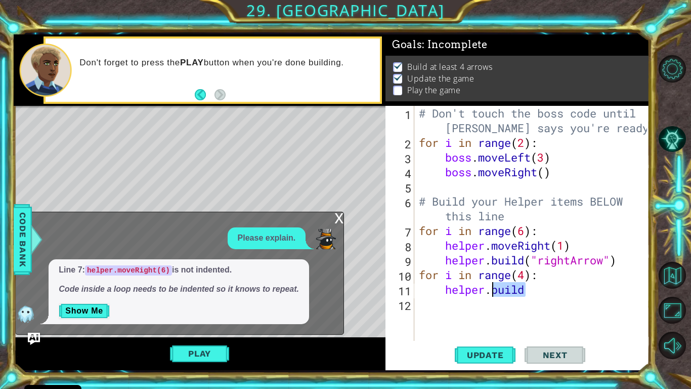
drag, startPoint x: 529, startPoint y: 285, endPoint x: 493, endPoint y: 292, distance: 36.0
click at [493, 292] on div "# Don't touch the boss code until [PERSON_NAME] says you're ready! for i in ran…" at bounding box center [534, 245] width 235 height 279
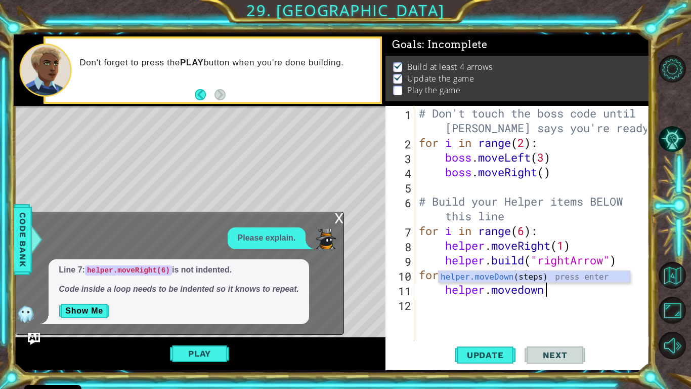
scroll to position [0, 6]
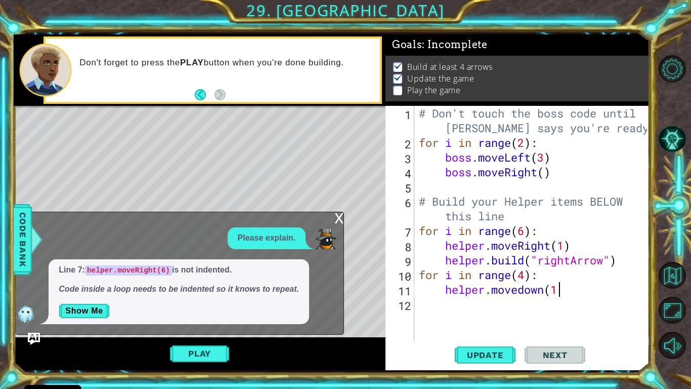
type textarea "helper.movedown(1)"
click at [467, 320] on span "Update" at bounding box center [485, 355] width 57 height 10
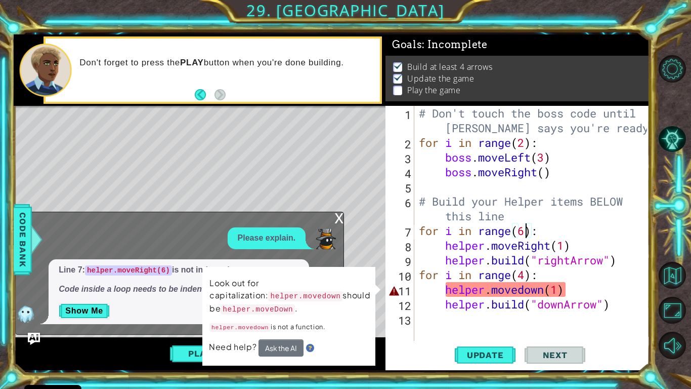
click at [529, 232] on div "# Don't touch the boss code until [PERSON_NAME] says you're ready! for i in ran…" at bounding box center [534, 245] width 235 height 279
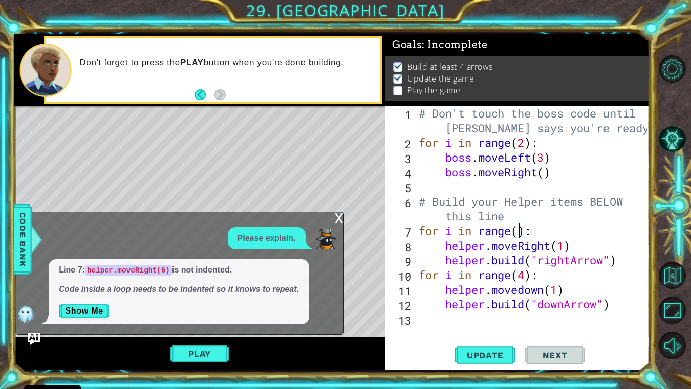
scroll to position [0, 5]
click at [419, 273] on div "# Don't touch the boss code until [PERSON_NAME] says you're ready! for i in ran…" at bounding box center [534, 245] width 235 height 279
type textarea "for i in range(4):"
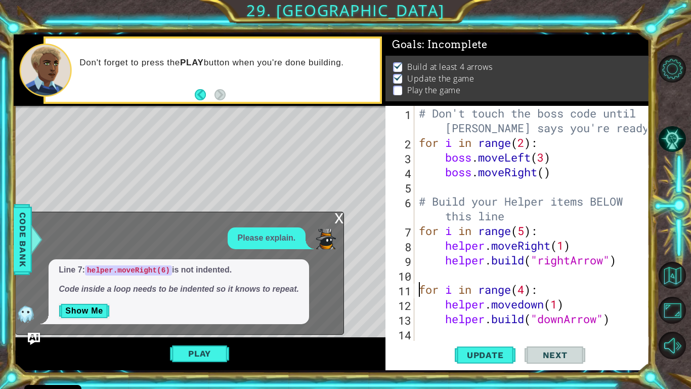
click at [419, 274] on div "# Don't touch the boss code until [PERSON_NAME] says you're ready! for i in ran…" at bounding box center [534, 245] width 235 height 279
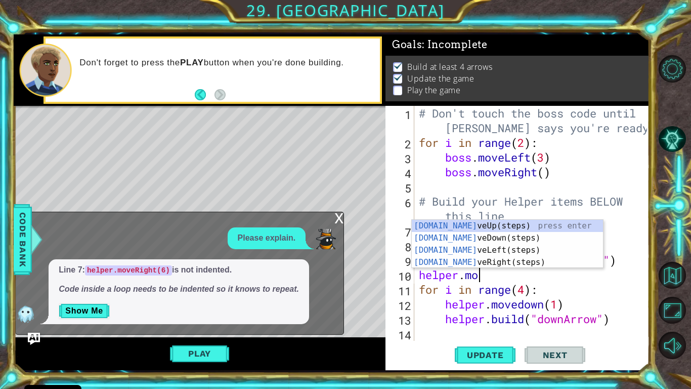
scroll to position [0, 3]
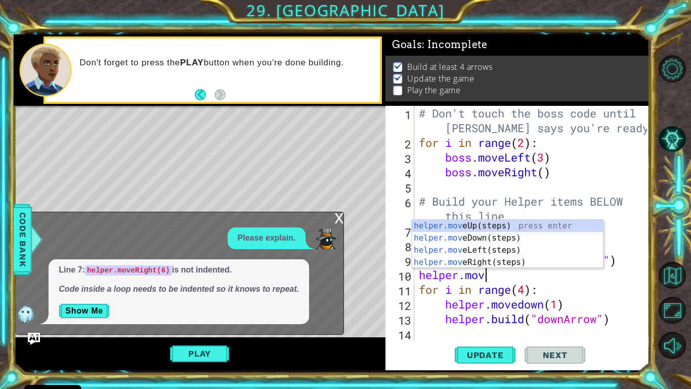
type textarea "helper.move"
click at [489, 260] on div "helper.move Up(steps) press enter helper.move Down(steps) press enter helper.mo…" at bounding box center [507, 256] width 191 height 73
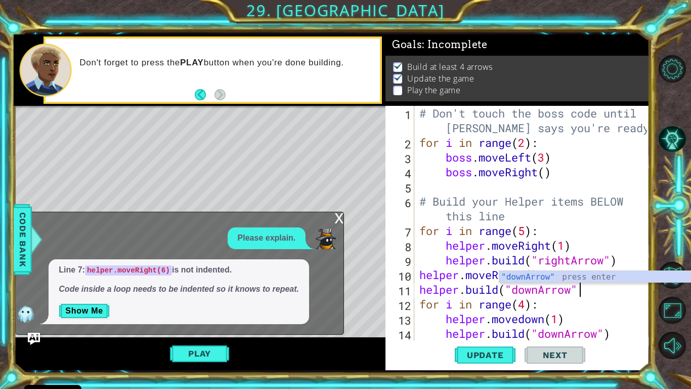
scroll to position [0, 7]
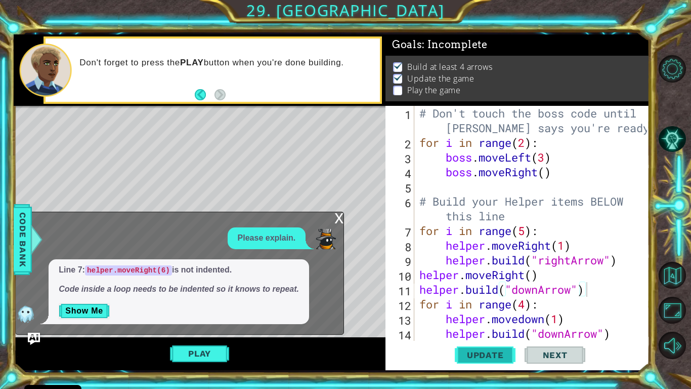
click at [497, 320] on button "Update" at bounding box center [485, 355] width 61 height 26
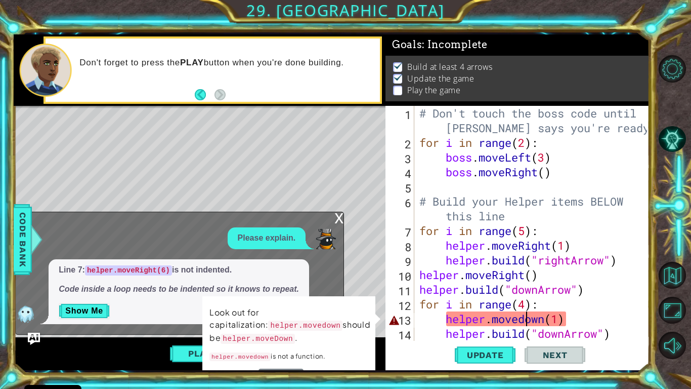
click at [525, 318] on div "# Don't touch the boss code until [PERSON_NAME] says you're ready! for i in ran…" at bounding box center [535, 245] width 235 height 279
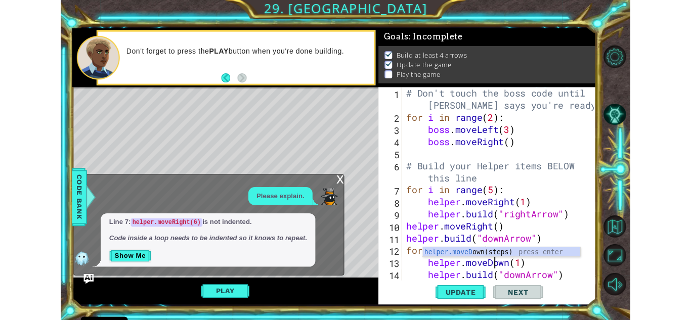
scroll to position [0, 5]
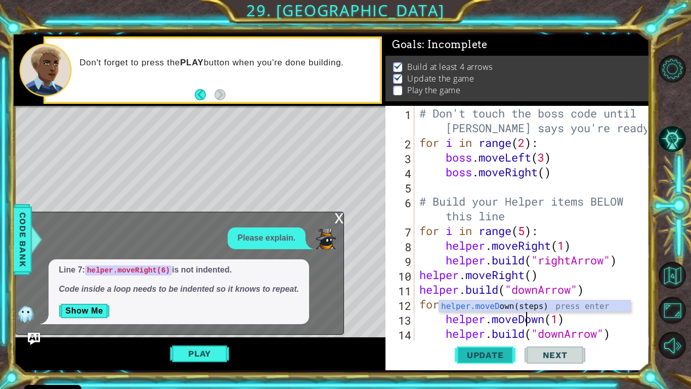
type textarea "helper.moveDown(1)"
click at [511, 320] on span "Update" at bounding box center [485, 355] width 57 height 10
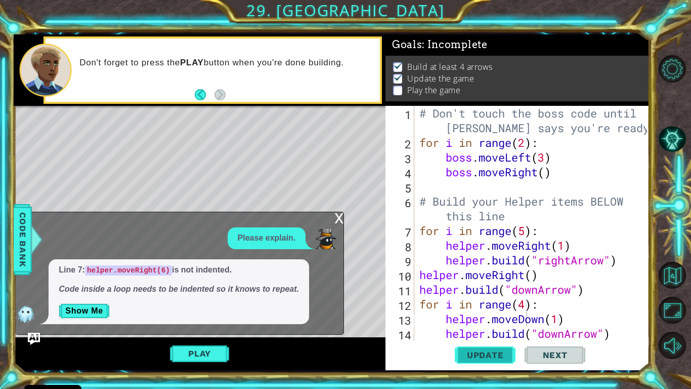
click at [504, 320] on span "Update" at bounding box center [485, 355] width 57 height 10
click at [214, 320] on button "Play" at bounding box center [199, 353] width 59 height 19
click at [338, 221] on div "x" at bounding box center [339, 217] width 9 height 10
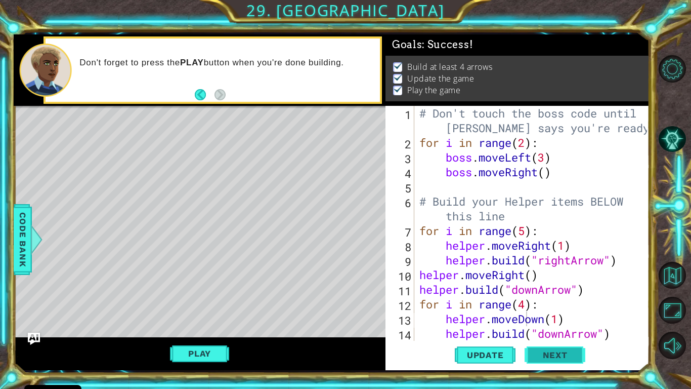
click at [577, 320] on span "Next" at bounding box center [555, 354] width 45 height 10
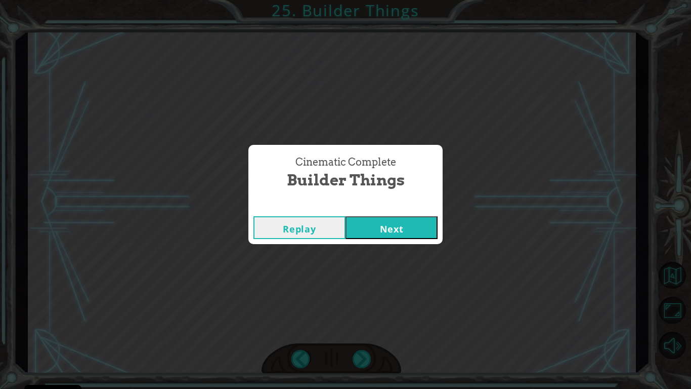
click at [362, 219] on button "Next" at bounding box center [392, 227] width 92 height 23
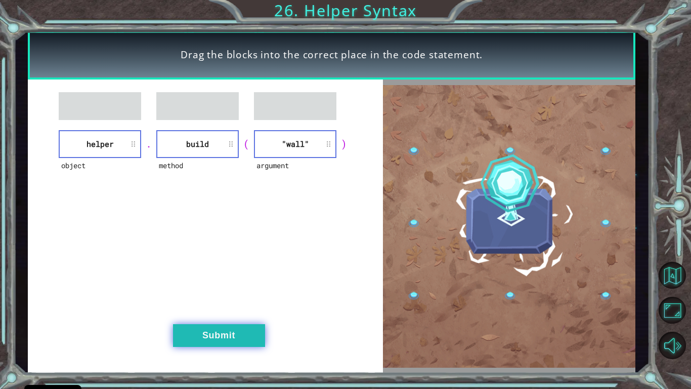
click at [246, 320] on button "Submit" at bounding box center [219, 335] width 92 height 23
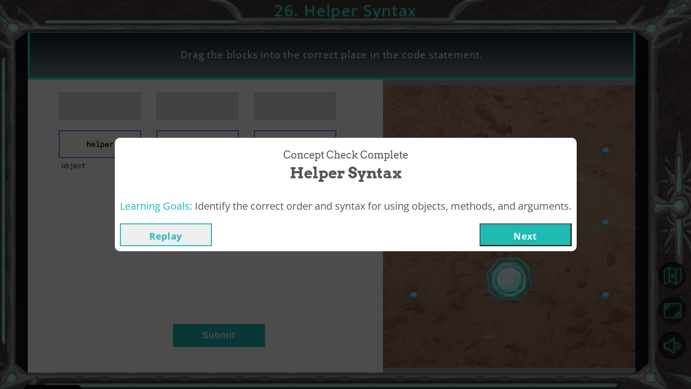
click at [488, 229] on button "Next" at bounding box center [526, 234] width 92 height 23
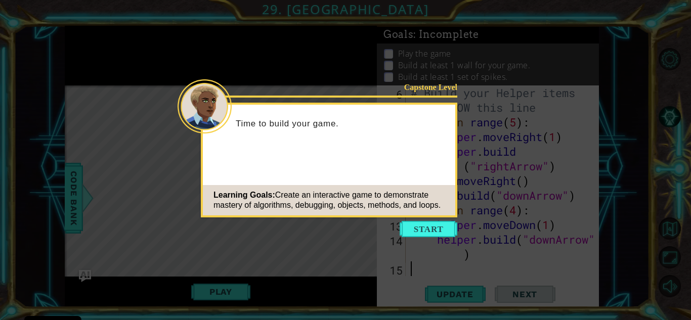
scroll to position [59, 0]
